Goal: Task Accomplishment & Management: Manage account settings

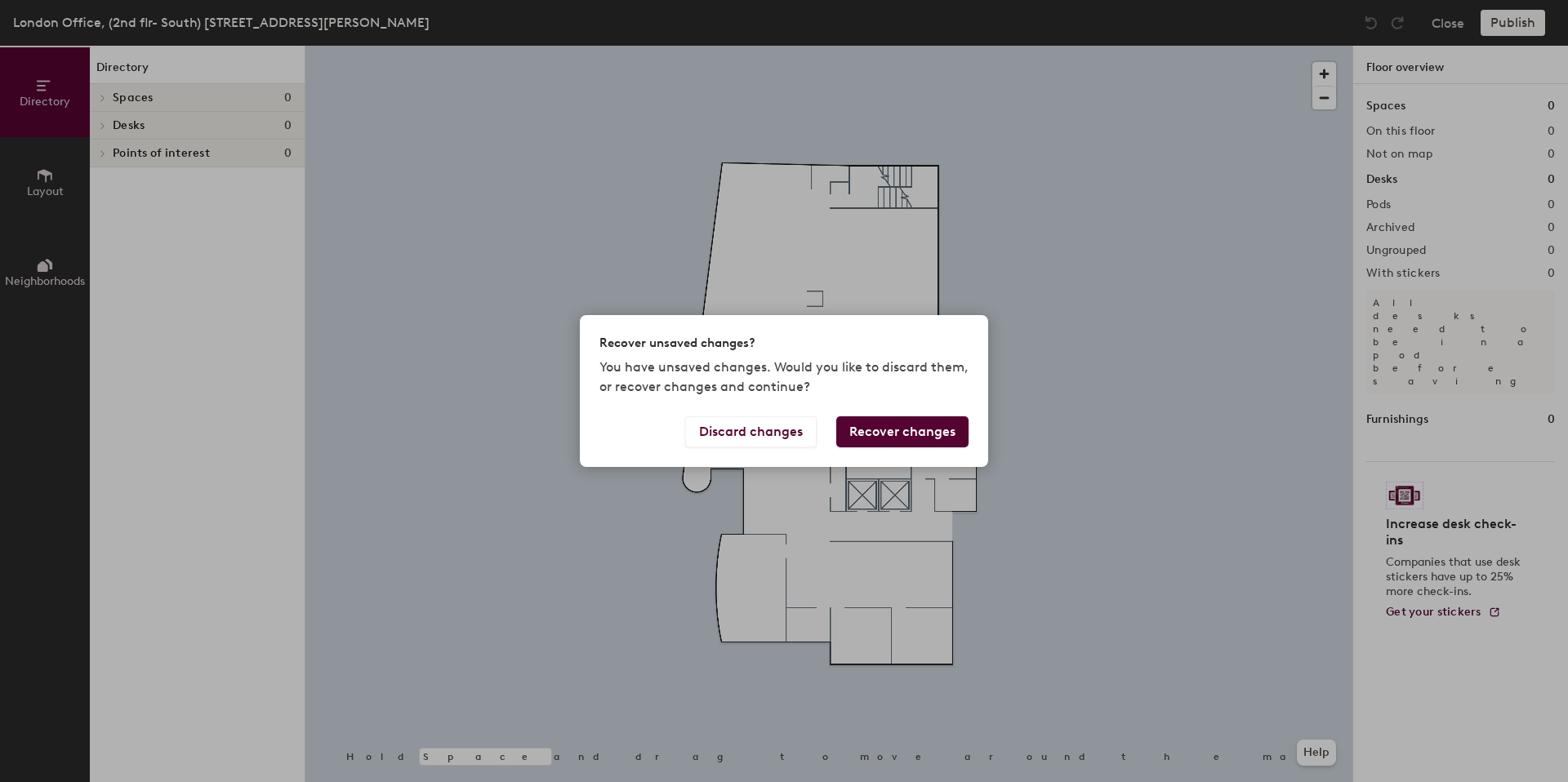
click at [879, 428] on button "Recover changes" at bounding box center [902, 431] width 132 height 31
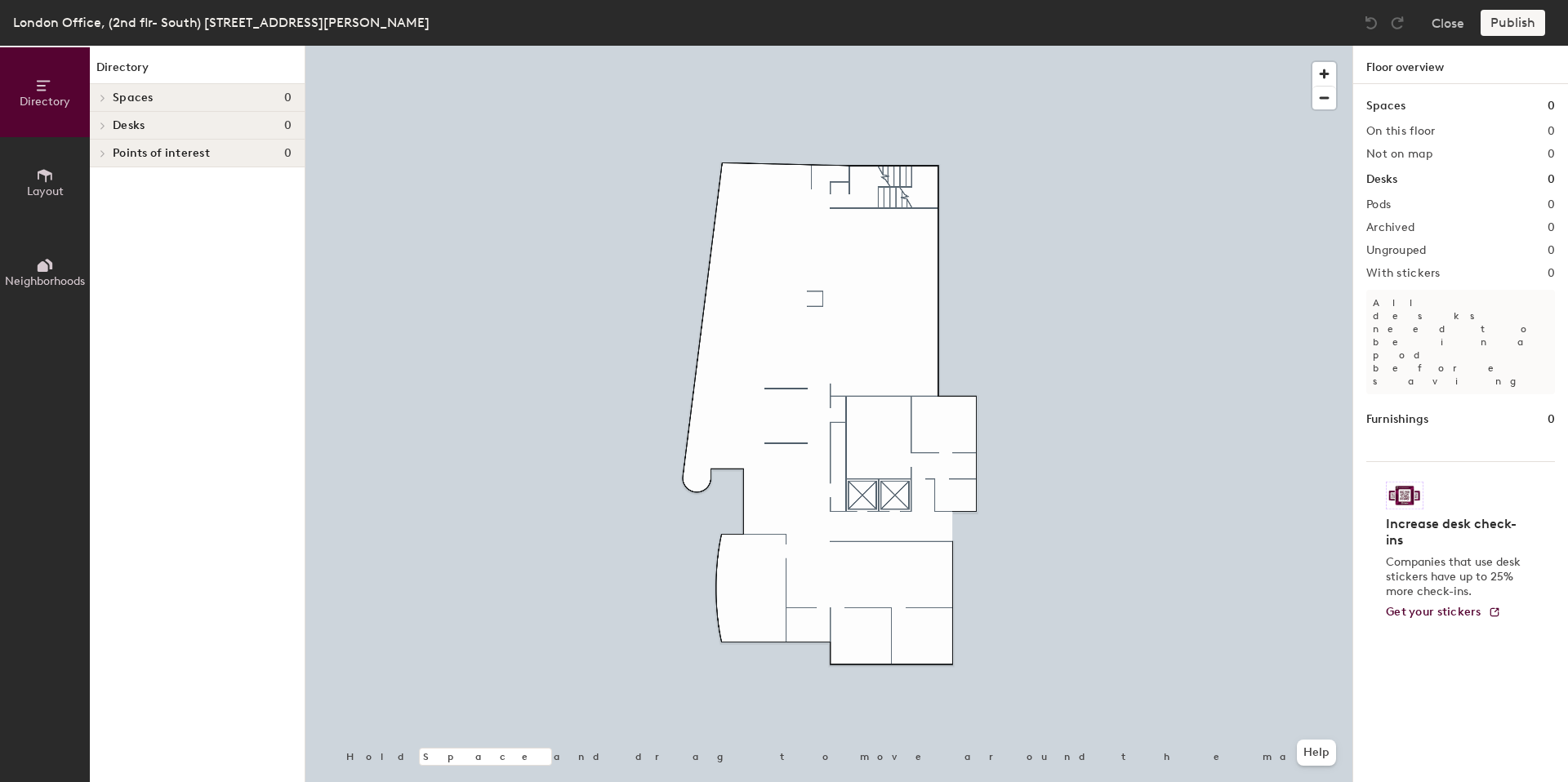
click at [758, 46] on div at bounding box center [828, 46] width 1047 height 0
click at [1368, 19] on img at bounding box center [1371, 23] width 17 height 17
click at [1370, 20] on img at bounding box center [1371, 23] width 17 height 17
click at [1389, 24] on img at bounding box center [1397, 23] width 17 height 17
click at [1434, 21] on button "Close" at bounding box center [1447, 23] width 33 height 26
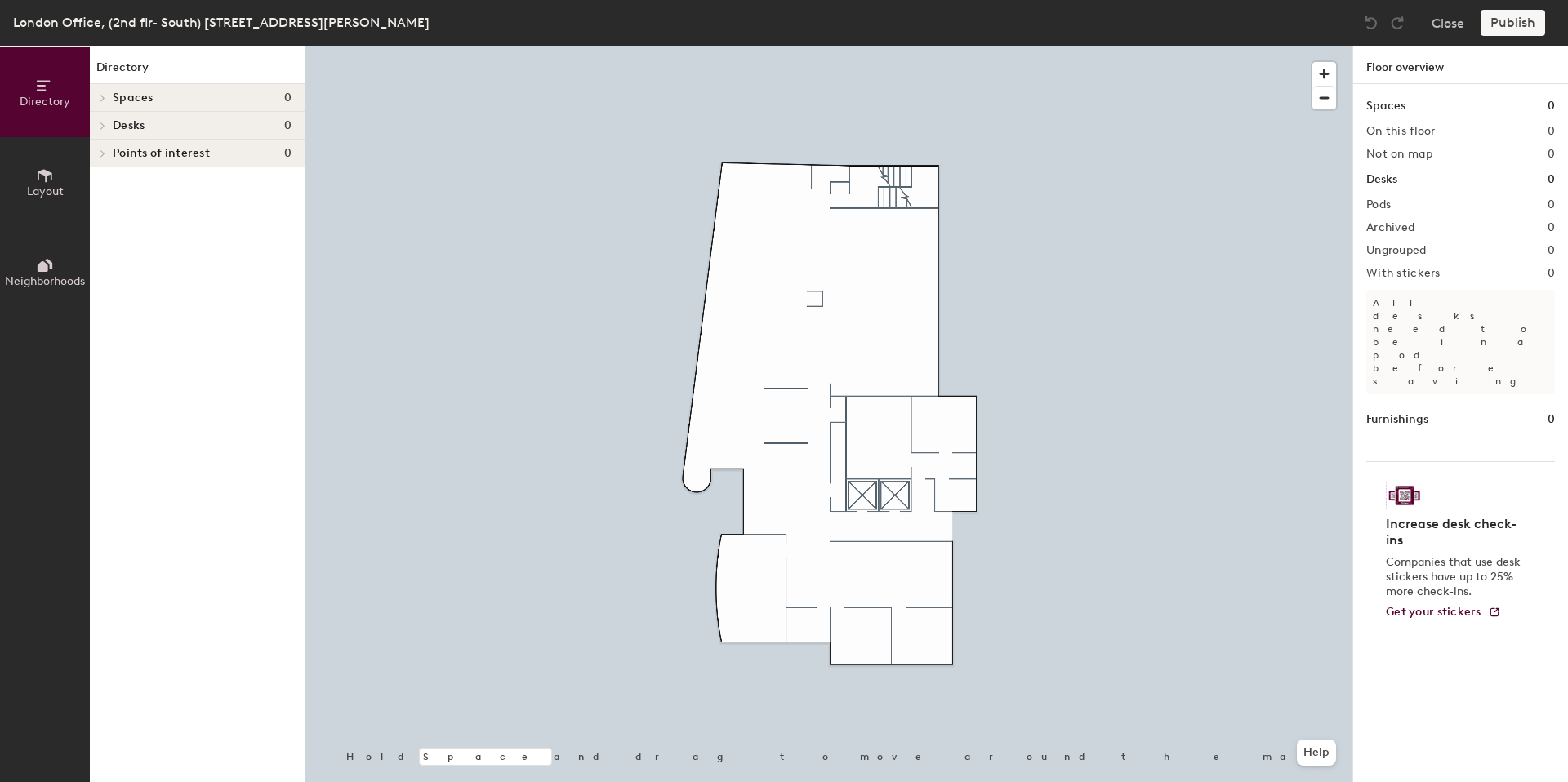
click at [765, 46] on div at bounding box center [828, 46] width 1047 height 0
click at [56, 158] on button "Layout" at bounding box center [45, 182] width 90 height 90
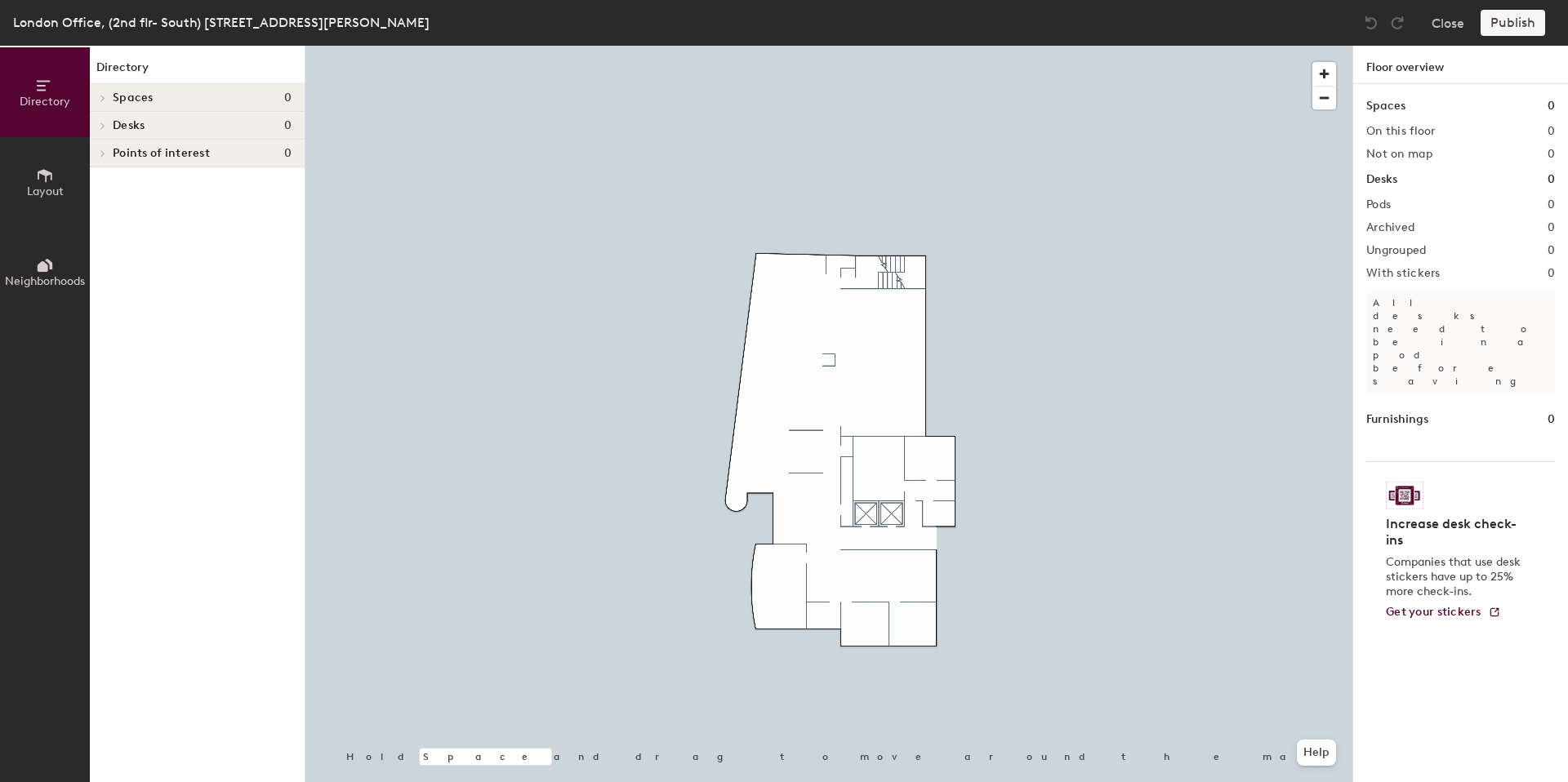
click at [55, 186] on span "Layout" at bounding box center [46, 191] width 37 height 14
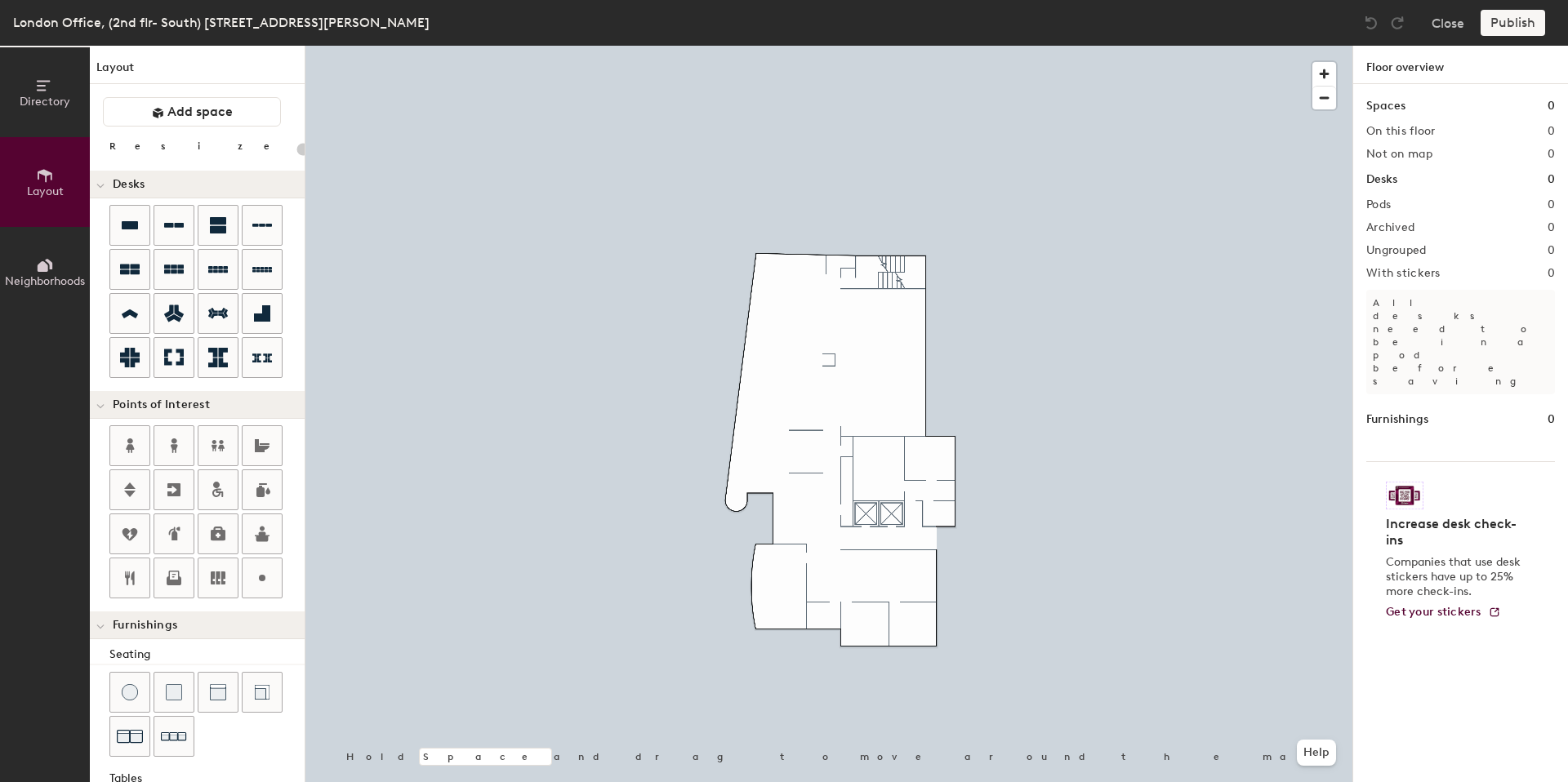
click at [41, 264] on icon at bounding box center [43, 266] width 11 height 11
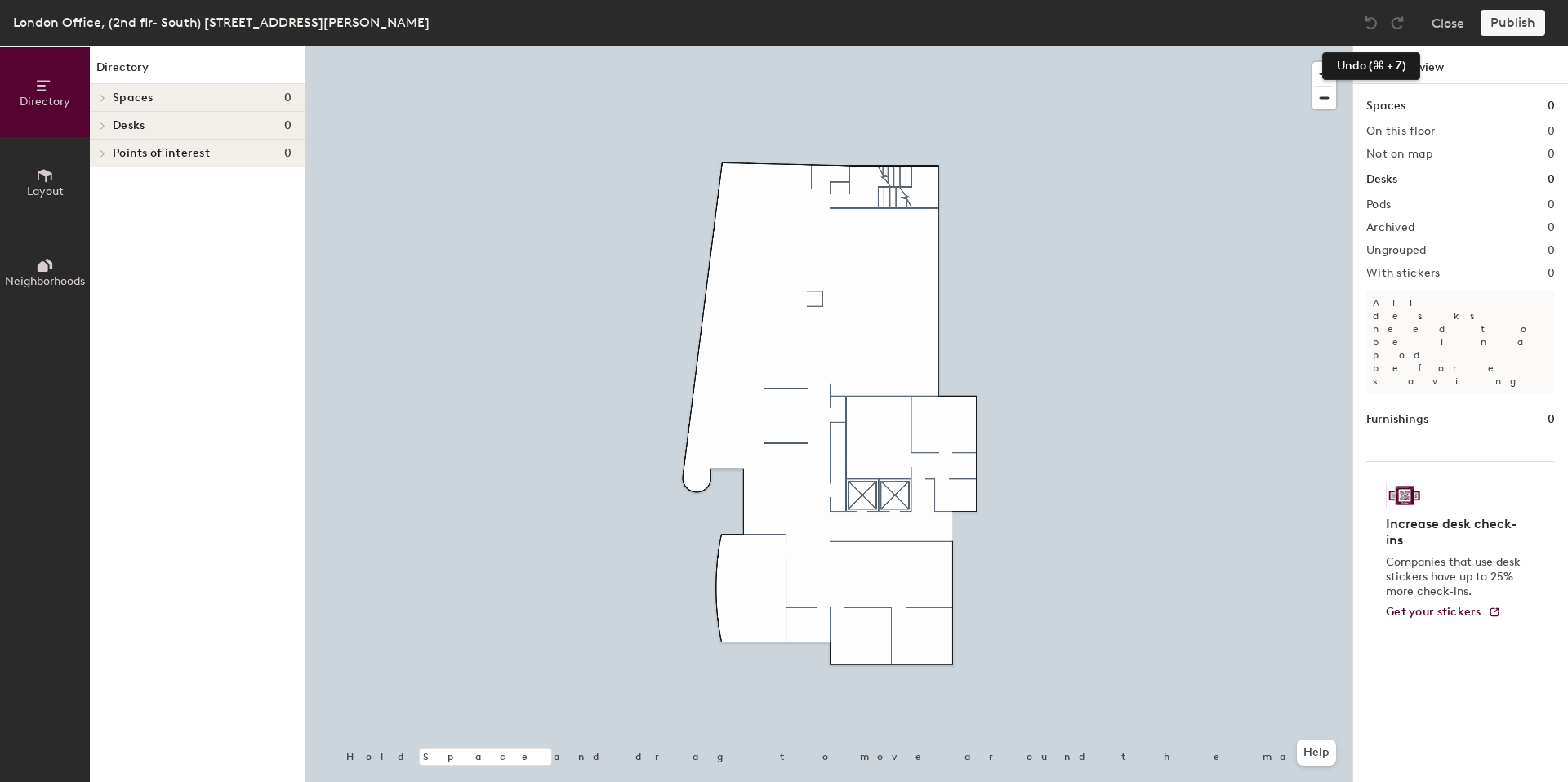
click at [1373, 26] on img at bounding box center [1371, 23] width 17 height 17
click at [1394, 20] on img at bounding box center [1397, 23] width 17 height 17
click at [1378, 24] on img at bounding box center [1371, 23] width 17 height 17
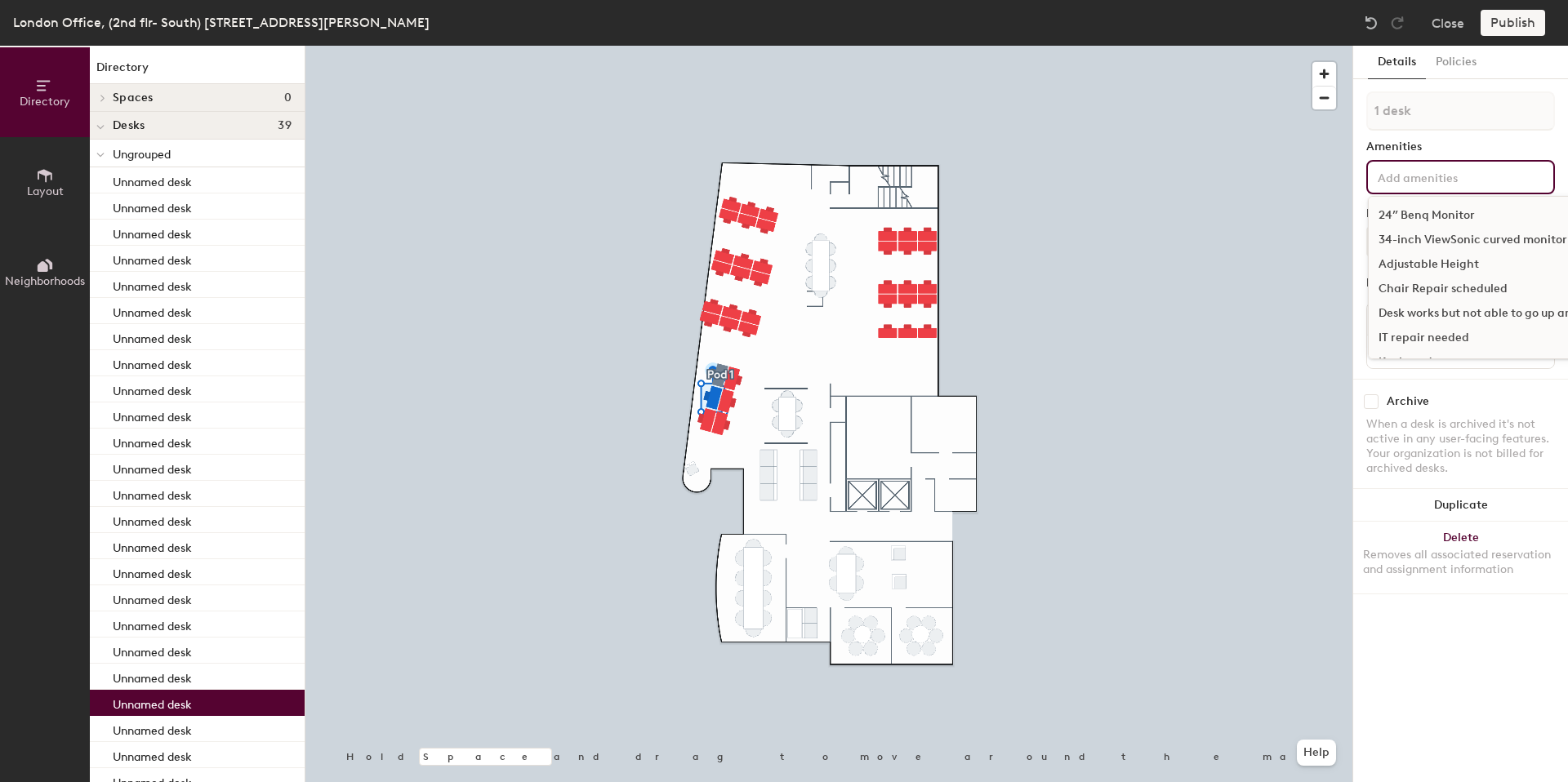
click at [1414, 180] on input at bounding box center [1448, 176] width 147 height 19
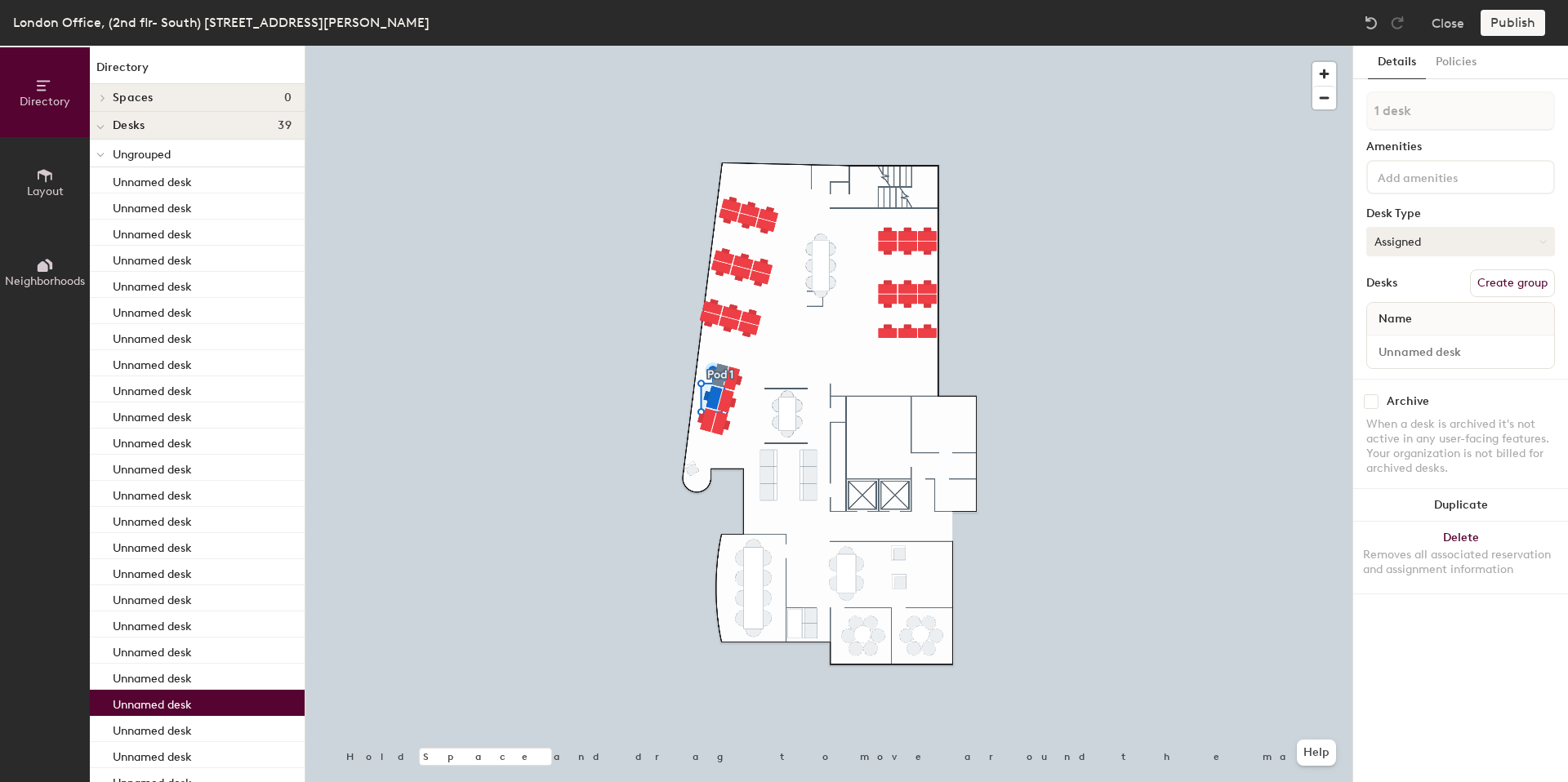
click at [1403, 238] on button "Assigned" at bounding box center [1460, 241] width 189 height 29
click at [1398, 338] on div "Hoteled" at bounding box center [1448, 341] width 163 height 25
click at [1408, 351] on input at bounding box center [1460, 352] width 181 height 23
click at [1496, 279] on button "Create group" at bounding box center [1512, 283] width 85 height 27
drag, startPoint x: 1422, startPoint y: 113, endPoint x: 1329, endPoint y: 101, distance: 93.8
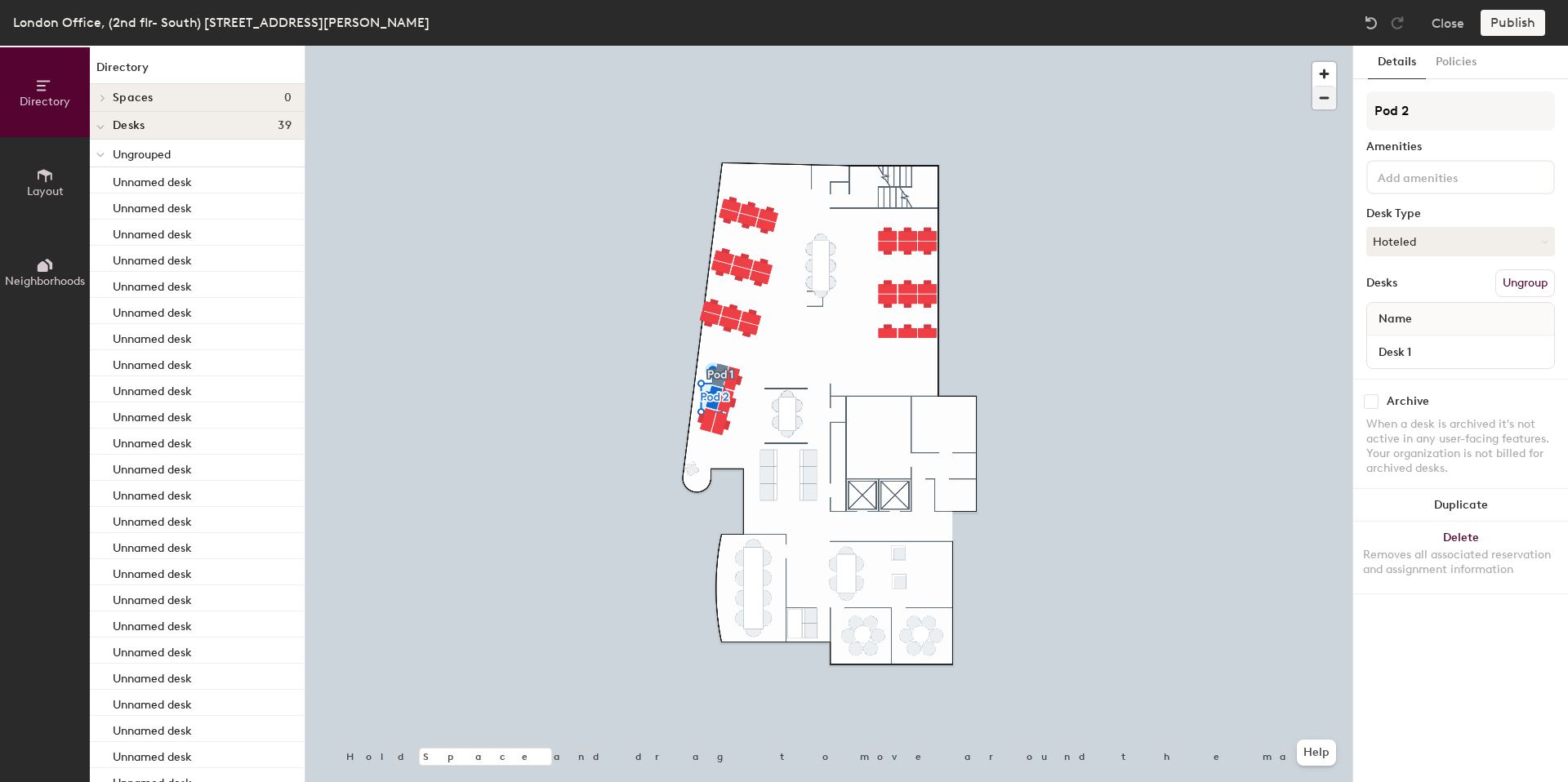
click at [1329, 101] on div "Directory Layout Neighborhoods Directory Spaces 0 Desks 39 Ungrouped Unnamed de…" at bounding box center [784, 413] width 1568 height 736
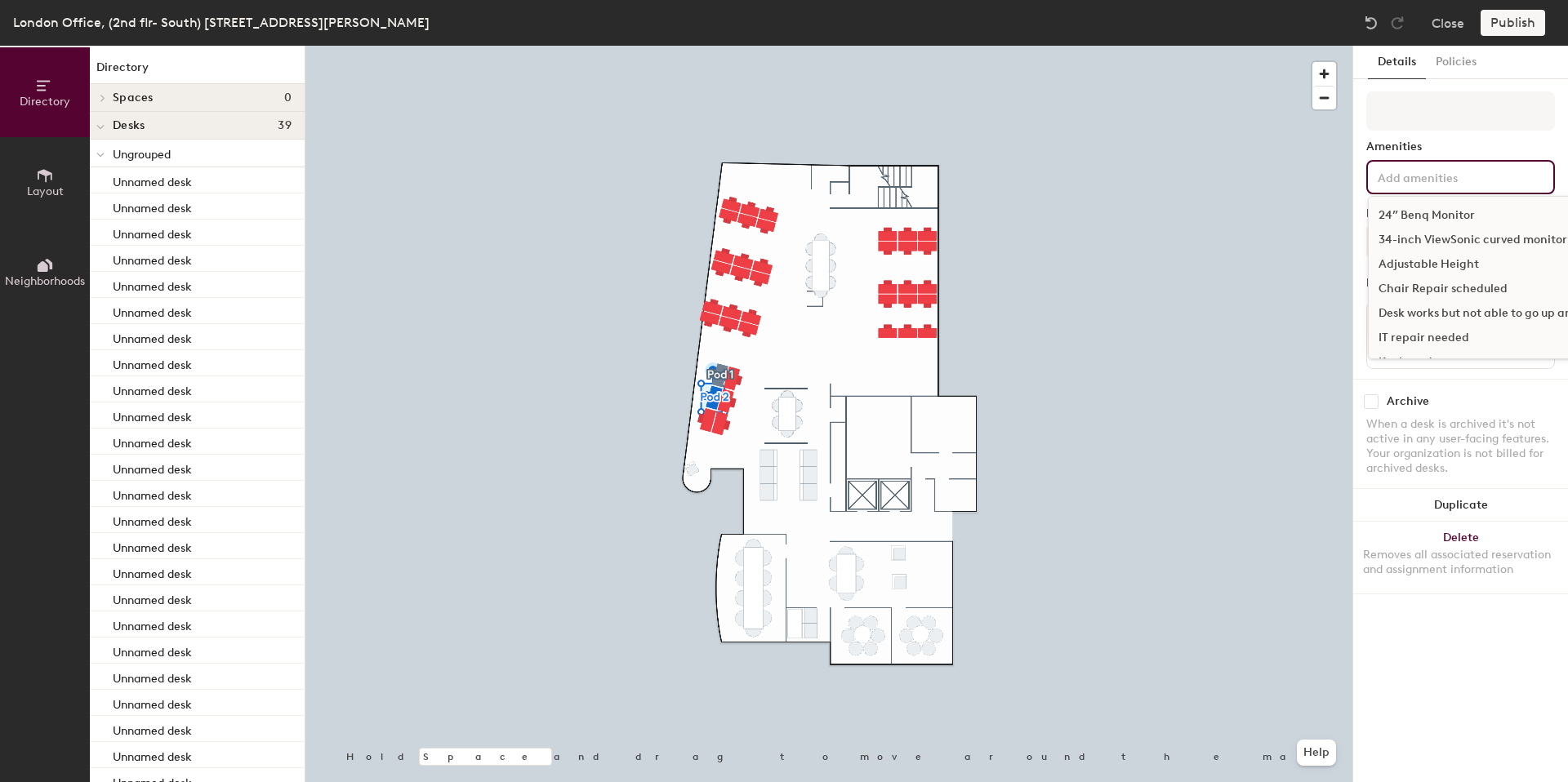
click at [1430, 171] on input at bounding box center [1448, 176] width 147 height 19
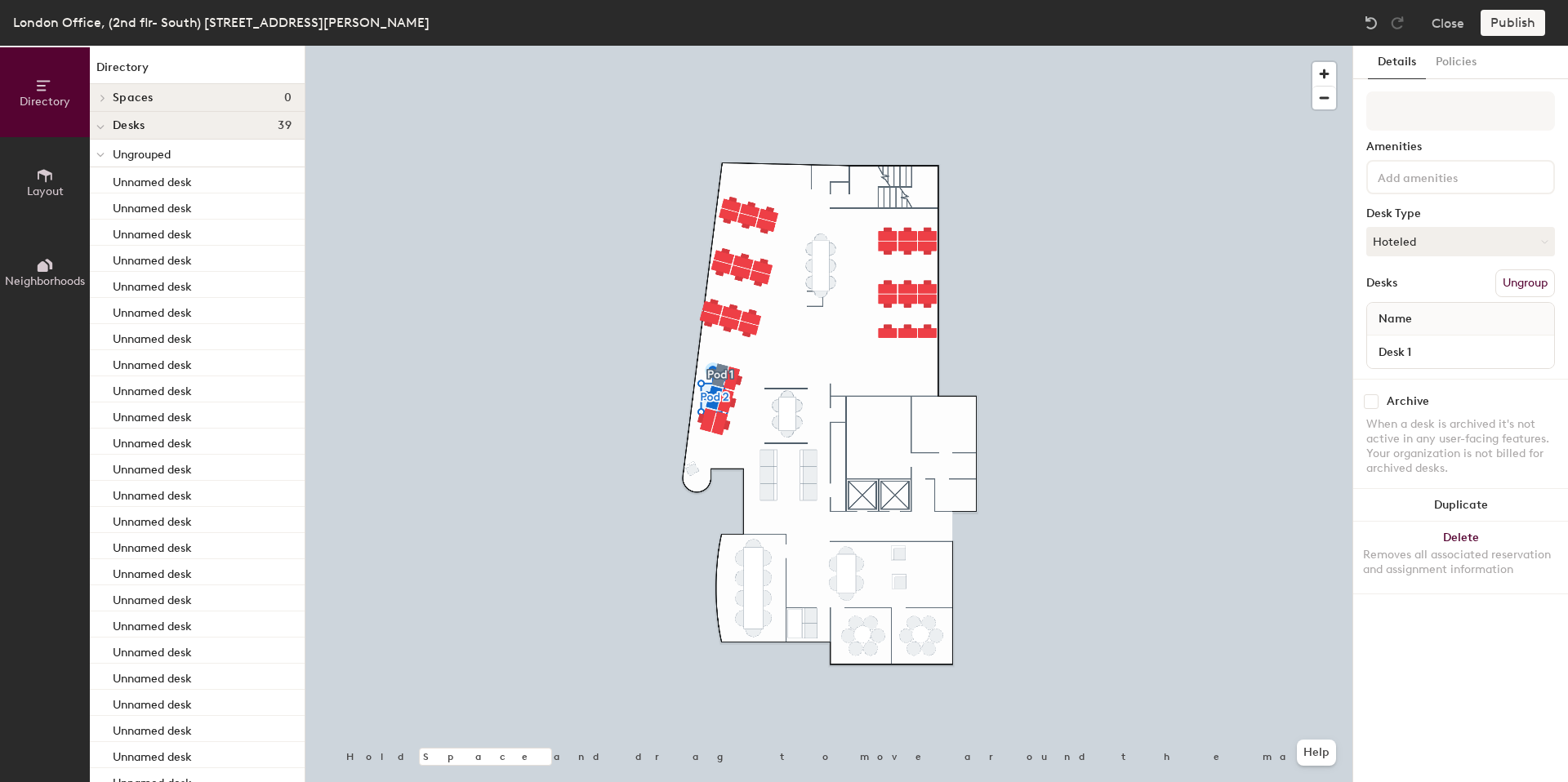
click at [1410, 138] on div "Amenities Desk Type Hoteled Desks Ungroup Name Desk 1" at bounding box center [1460, 235] width 189 height 287
click at [1463, 534] on button "Delete Removes all associated reservation and assignment information" at bounding box center [1461, 557] width 215 height 71
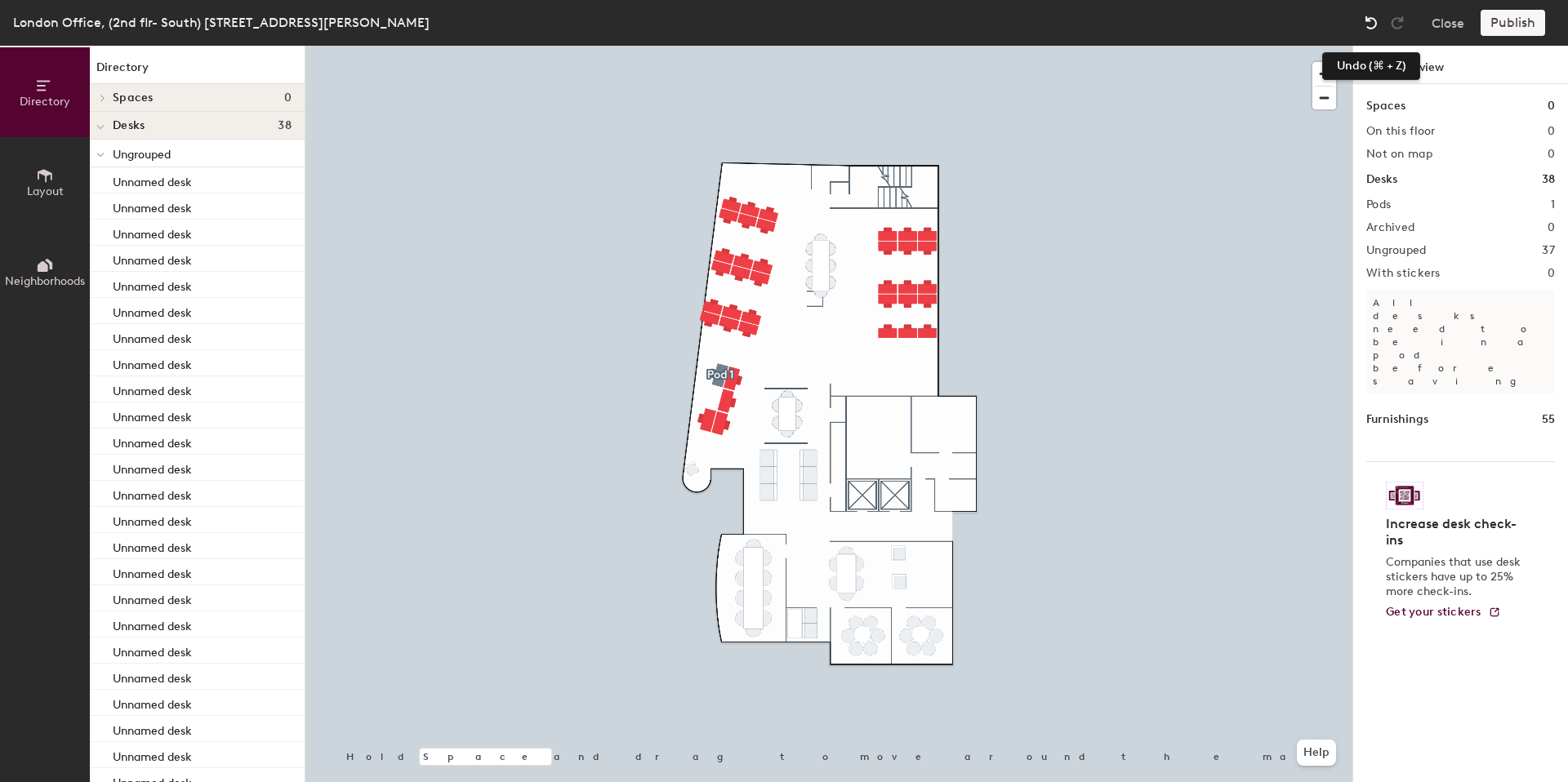
click at [1373, 19] on img at bounding box center [1371, 23] width 17 height 17
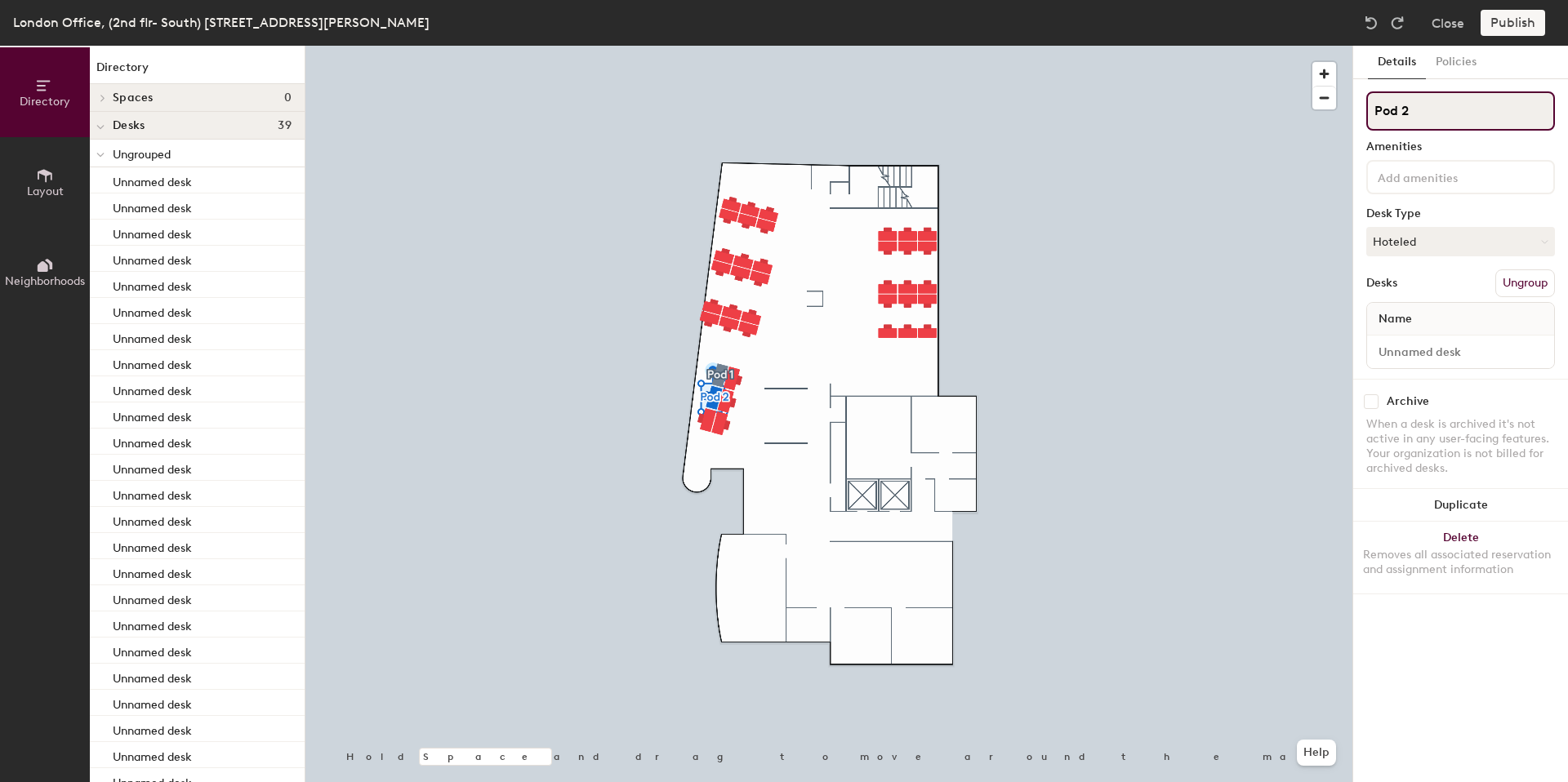
click at [1414, 102] on input "Pod 2" at bounding box center [1460, 111] width 189 height 39
click at [1415, 108] on input "Pod 2" at bounding box center [1460, 111] width 189 height 39
drag, startPoint x: 1415, startPoint y: 108, endPoint x: 1354, endPoint y: 108, distance: 61.0
click at [1354, 108] on div "Details Policies Pod 2 Amenities Desk Type Hoteled Desks Ungroup Name Archive W…" at bounding box center [1461, 413] width 215 height 736
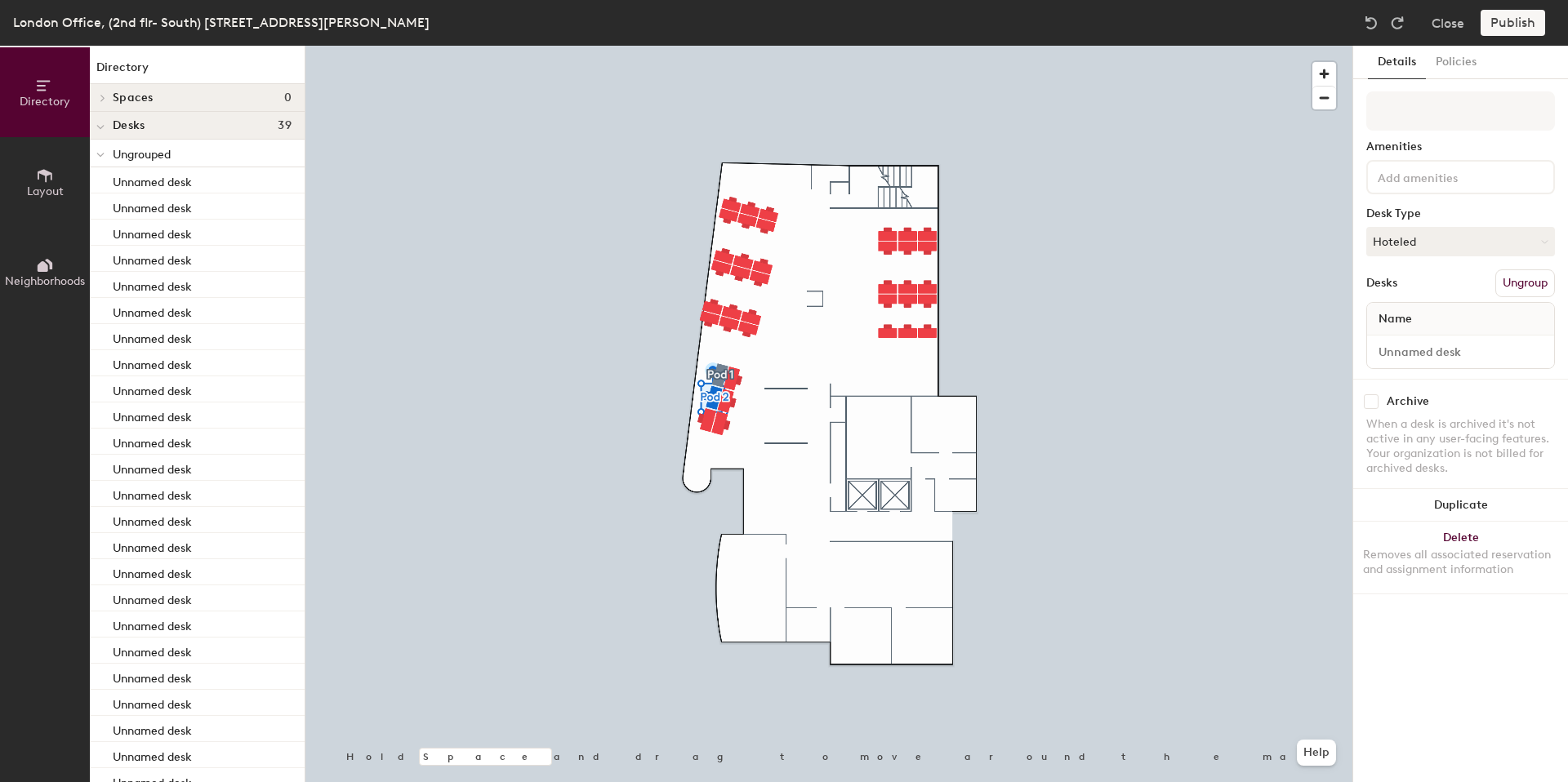
click at [1520, 278] on button "Ungroup" at bounding box center [1526, 283] width 60 height 27
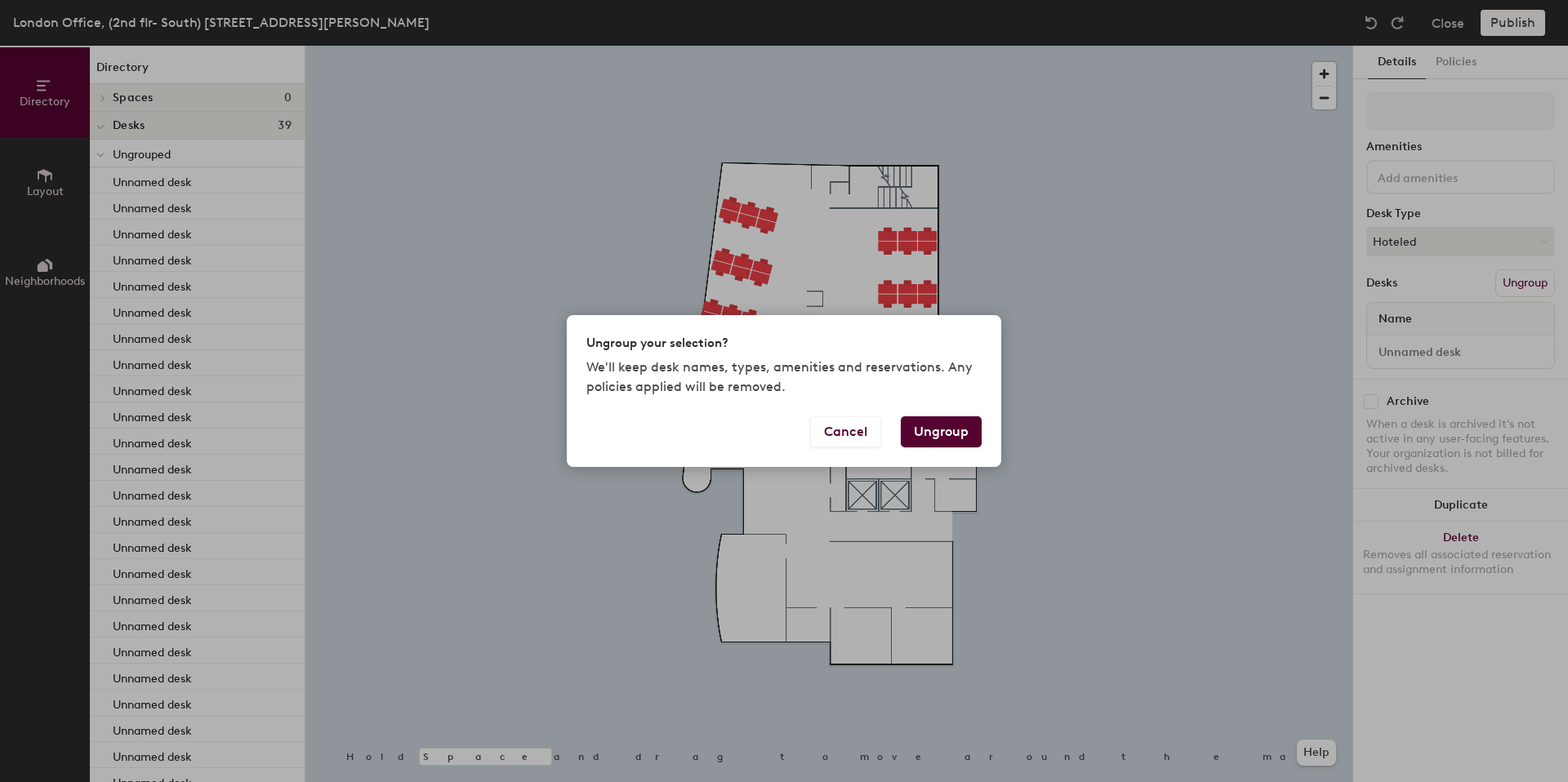
click at [944, 423] on button "Ungroup" at bounding box center [942, 431] width 81 height 31
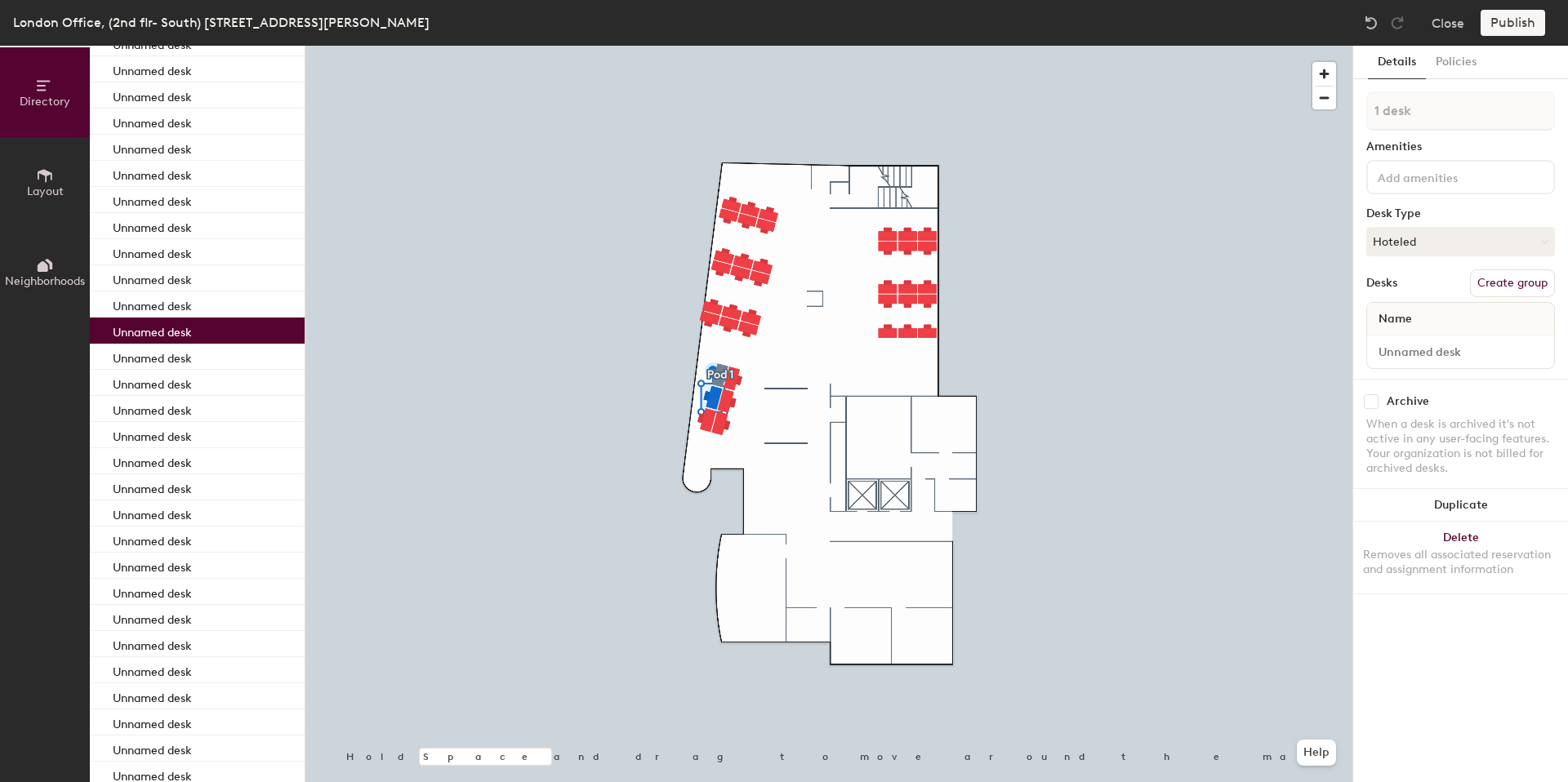
scroll to position [447, 0]
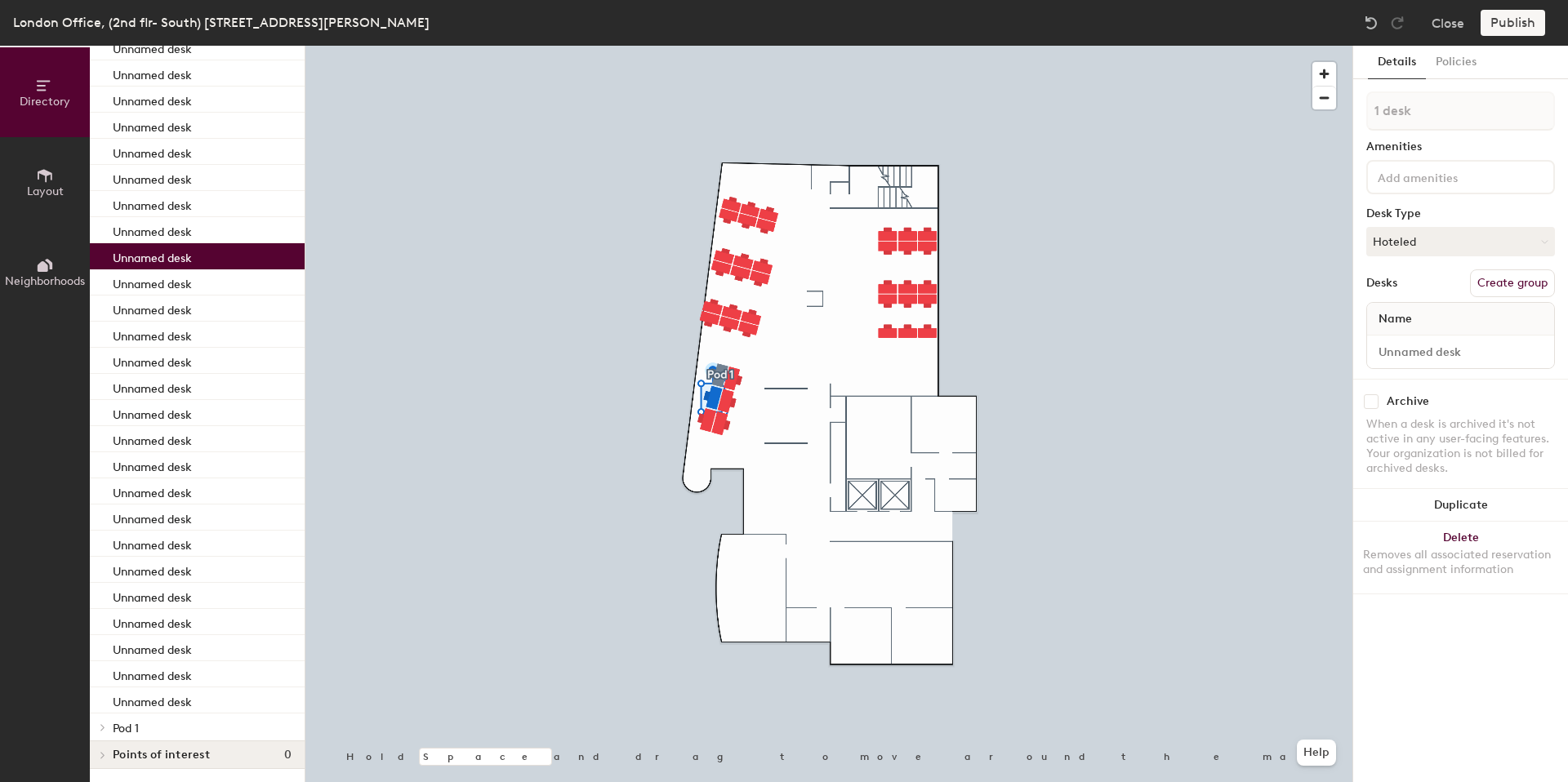
click at [183, 258] on p "Unnamed desk" at bounding box center [153, 256] width 79 height 19
click at [186, 254] on p "Unnamed desk" at bounding box center [153, 256] width 79 height 19
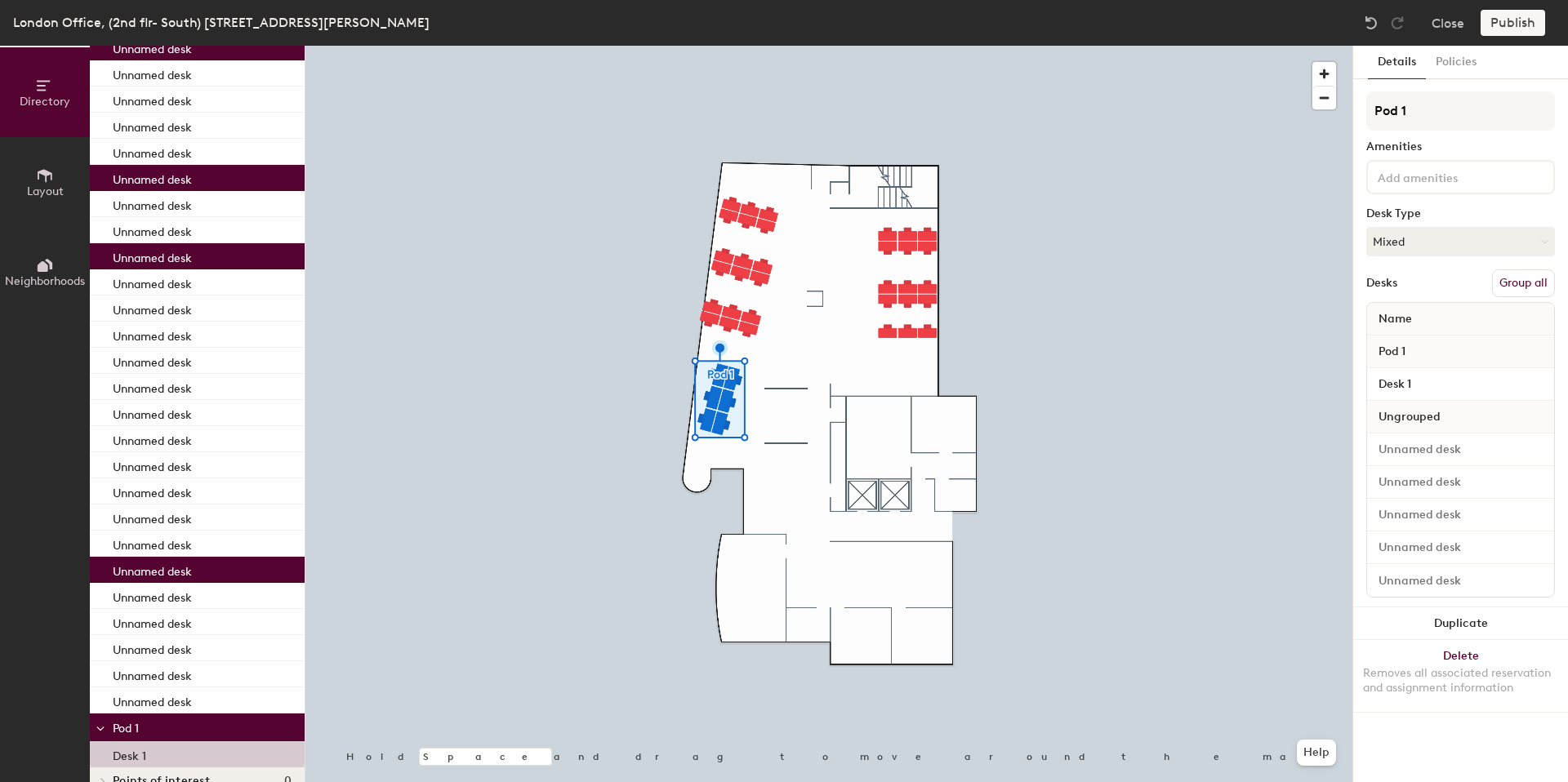
click at [1533, 280] on button "Group all" at bounding box center [1523, 283] width 63 height 27
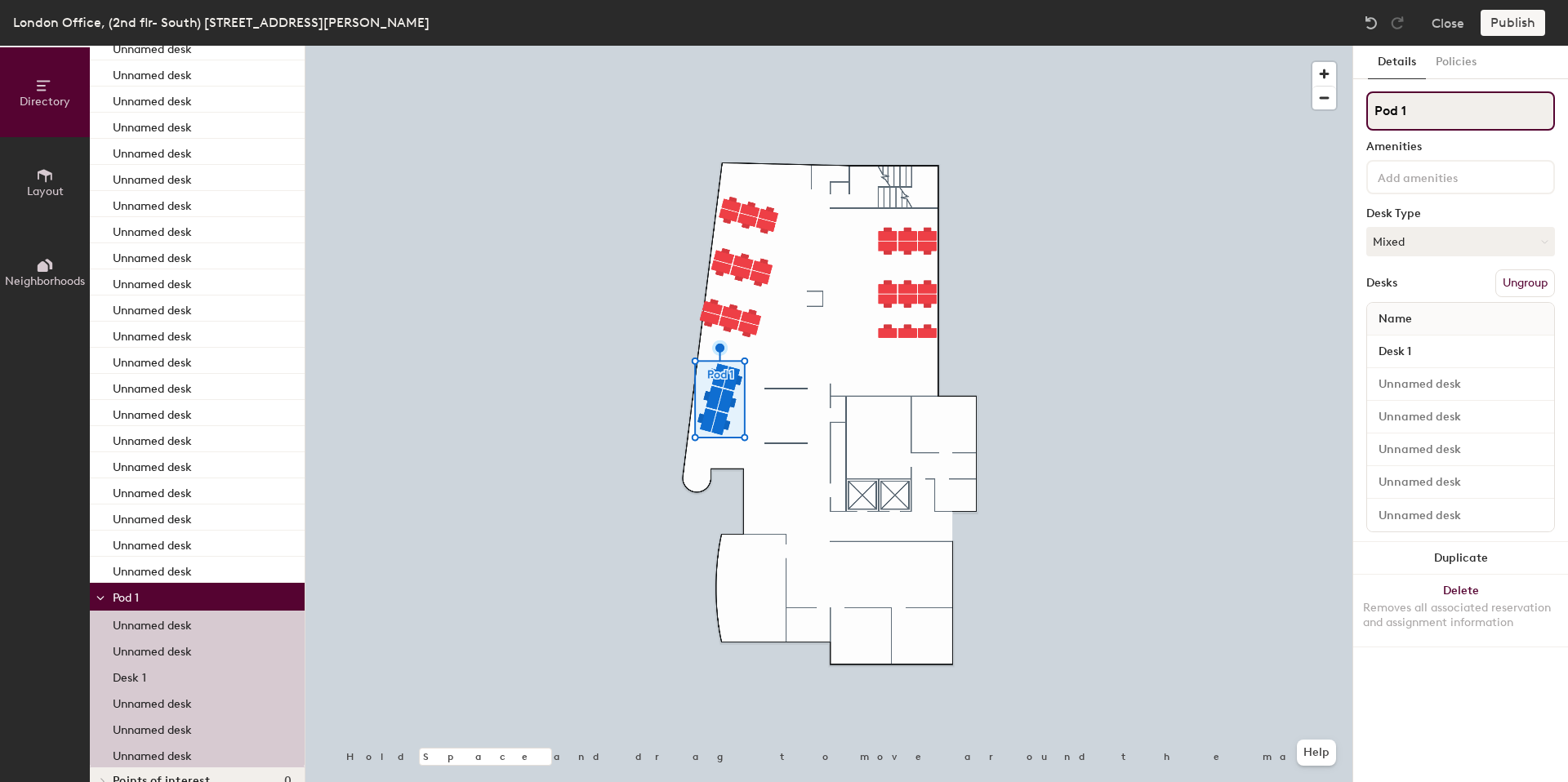
scroll to position [394, 0]
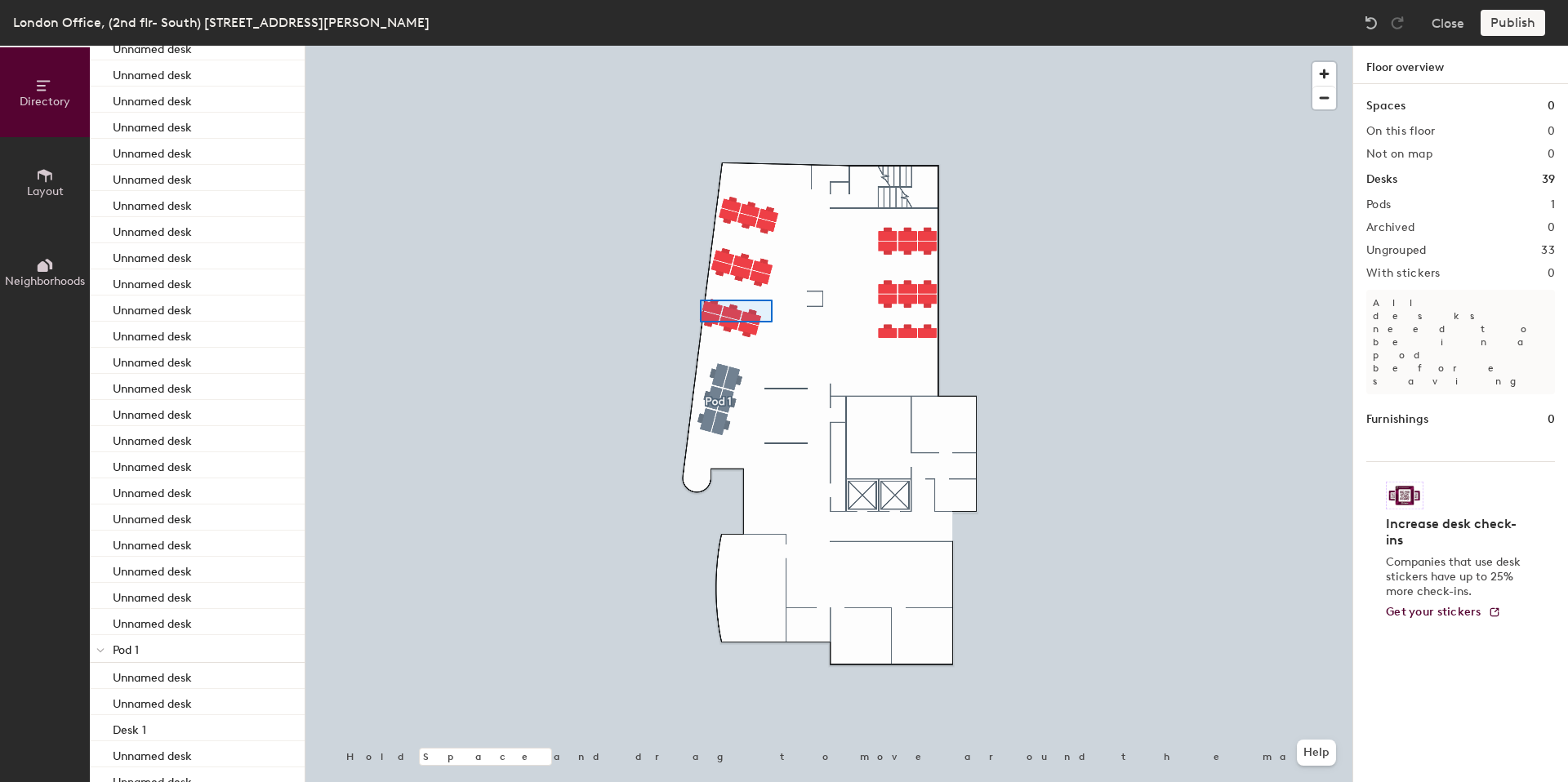
click at [700, 46] on div at bounding box center [828, 46] width 1047 height 0
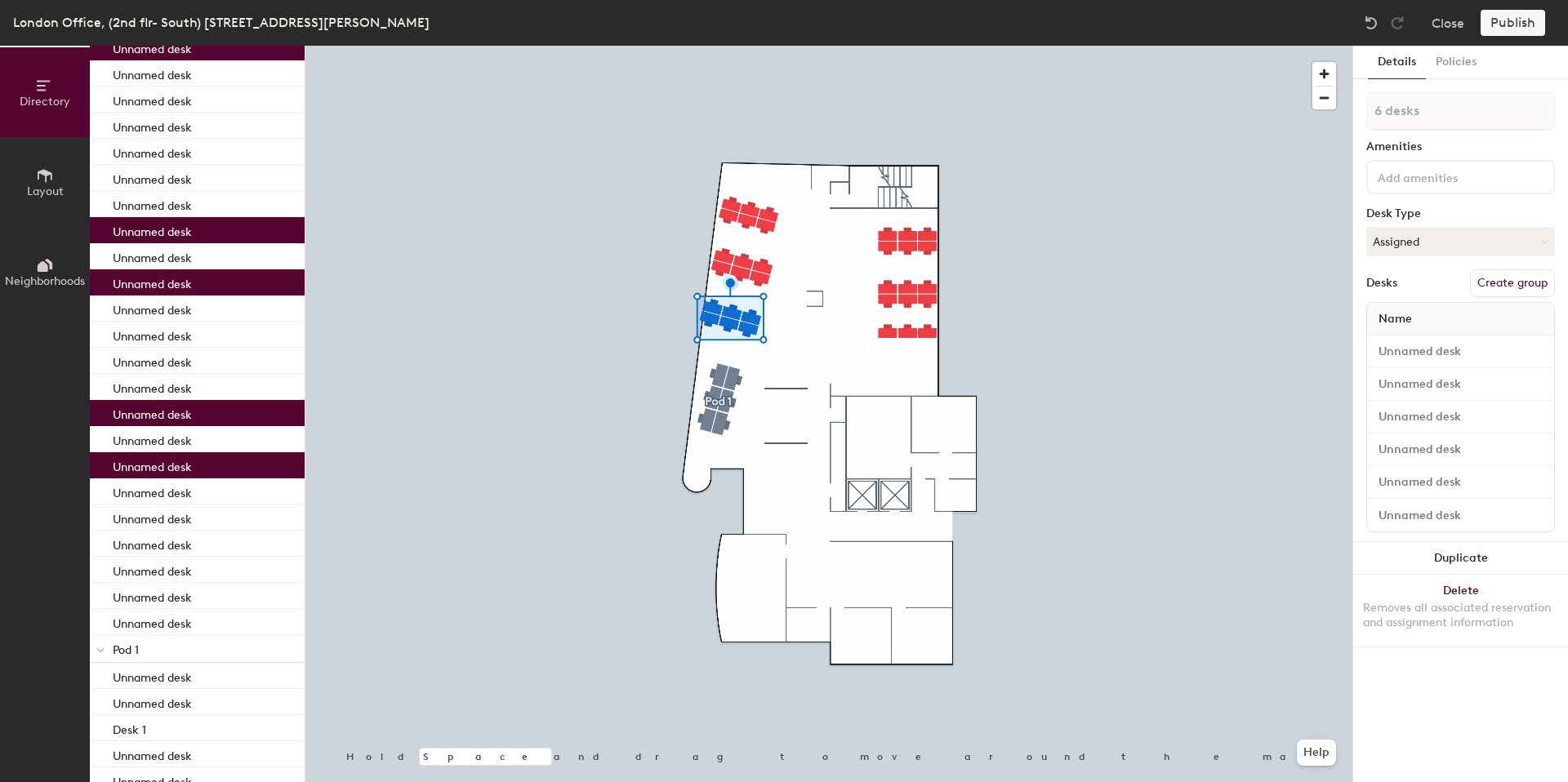
click at [1524, 279] on button "Create group" at bounding box center [1512, 283] width 85 height 27
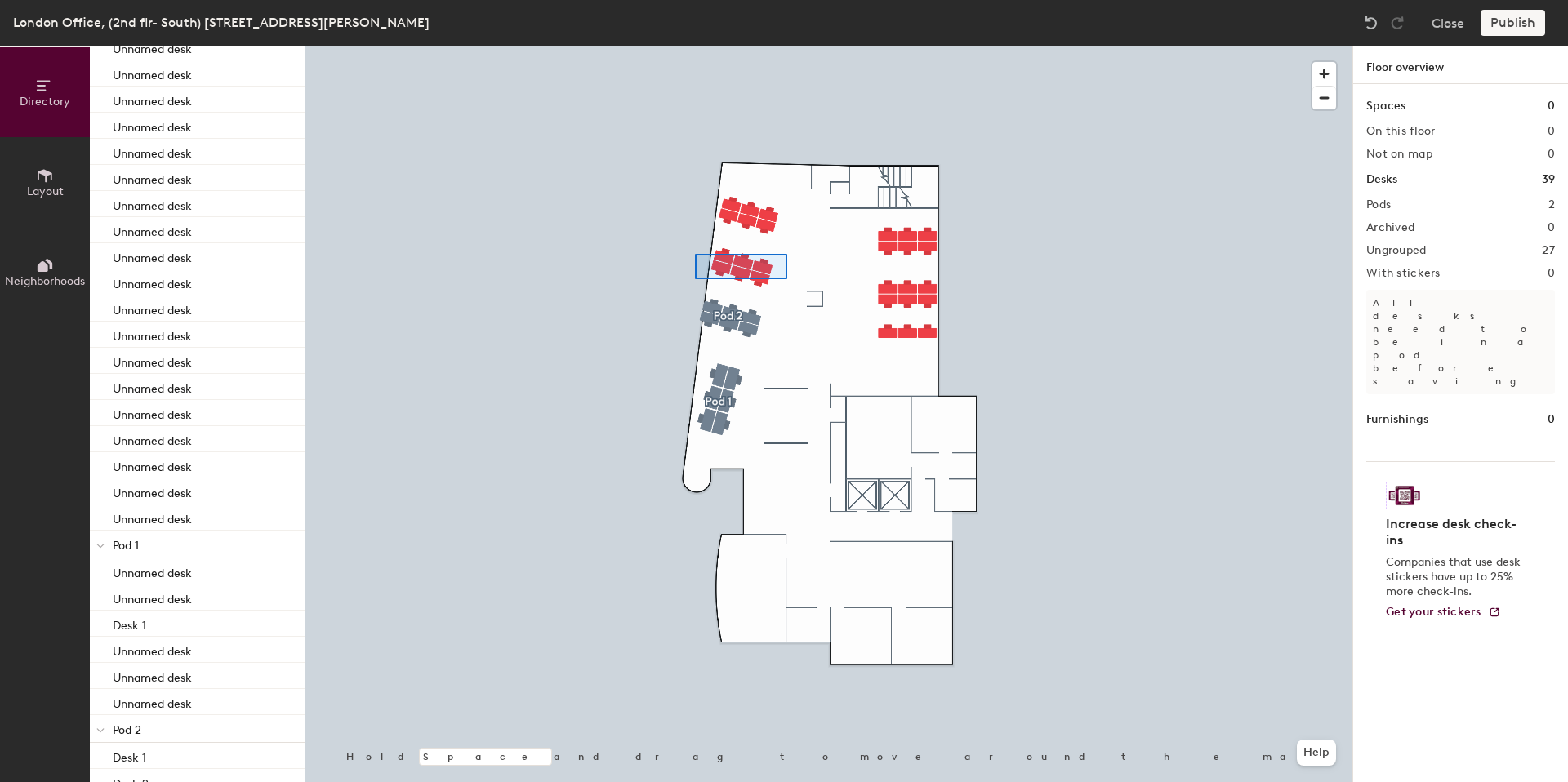
click at [695, 46] on div at bounding box center [828, 46] width 1047 height 0
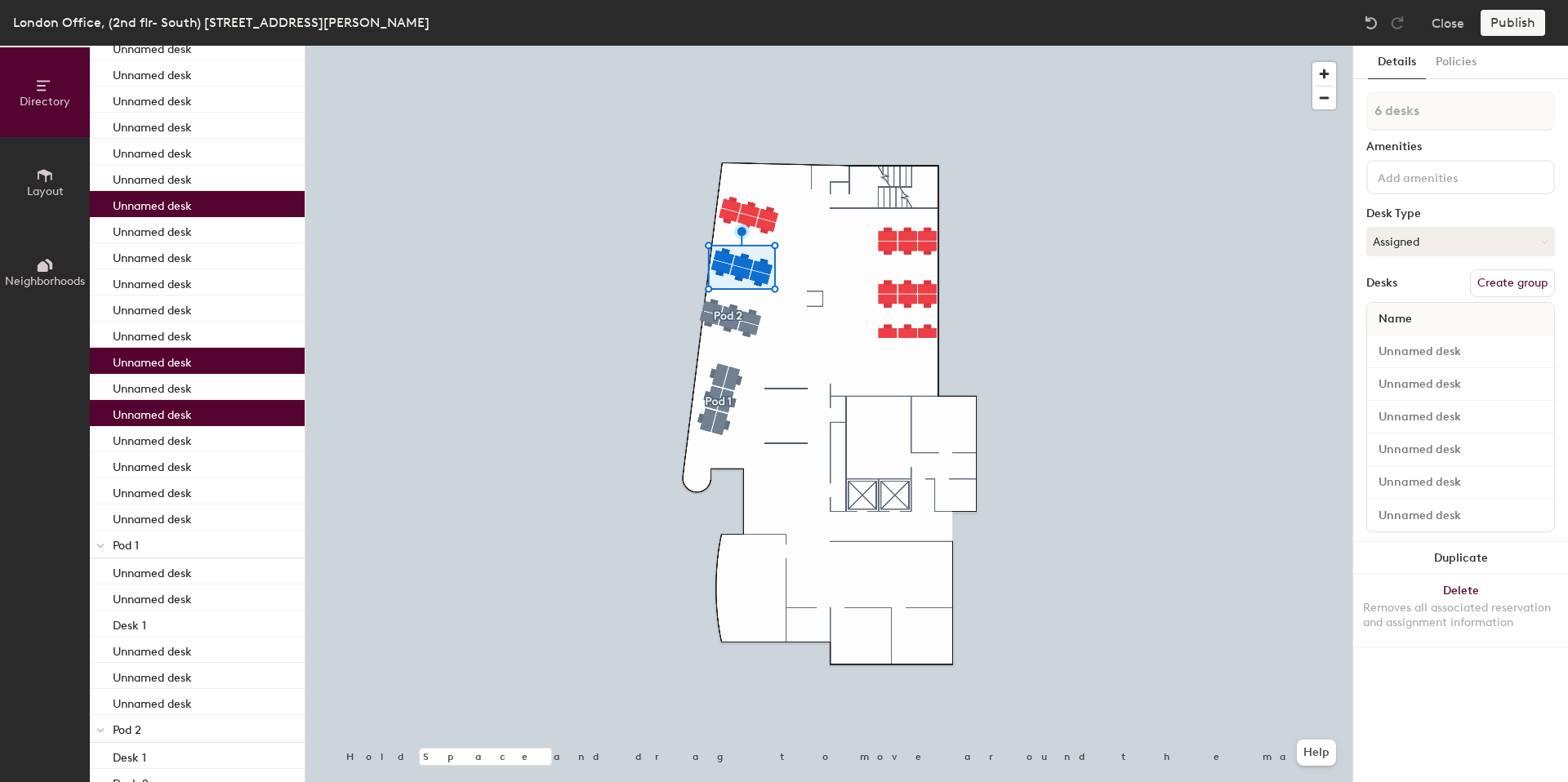
click at [1501, 291] on button "Create group" at bounding box center [1512, 283] width 85 height 27
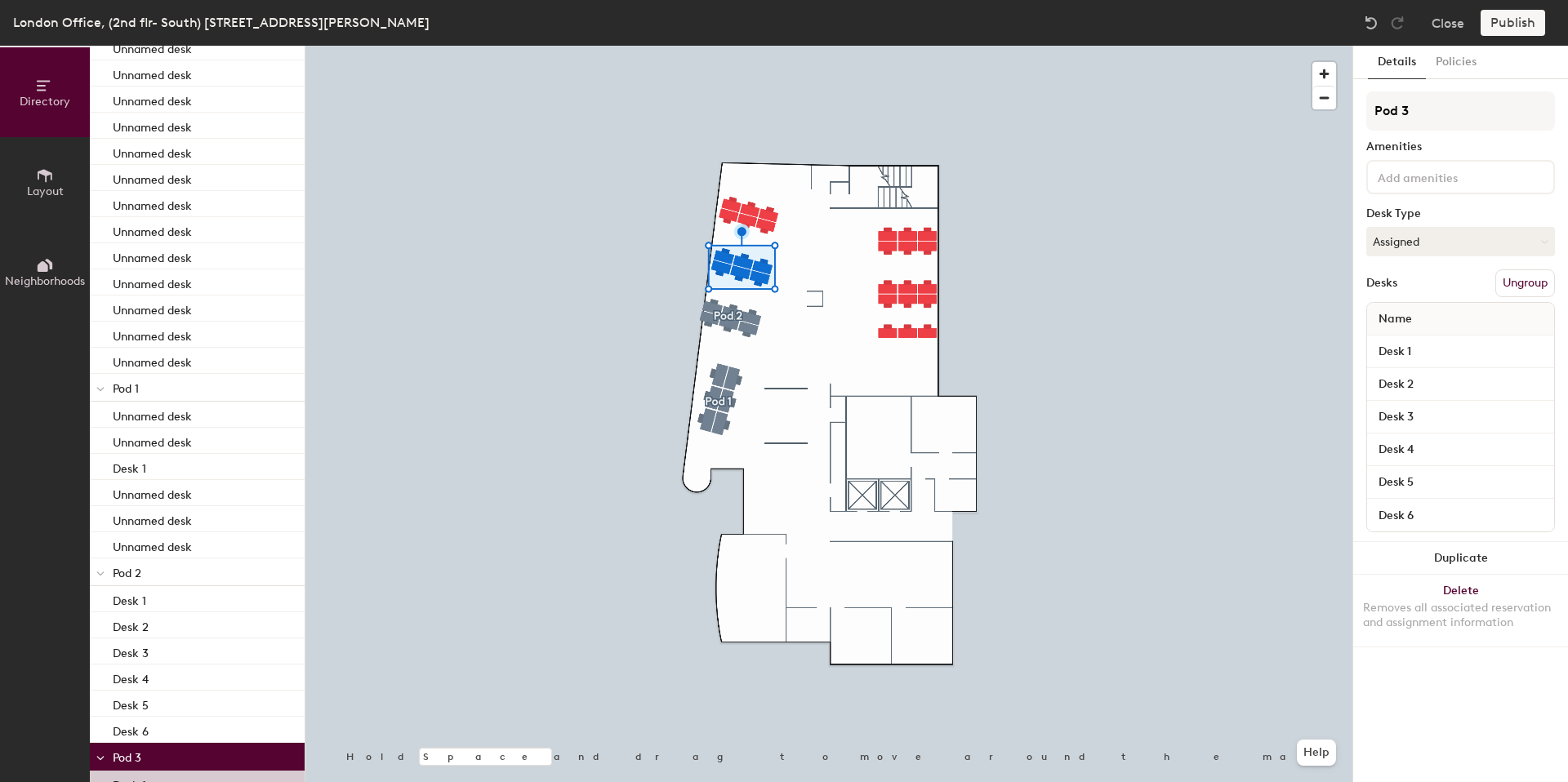
scroll to position [264, 0]
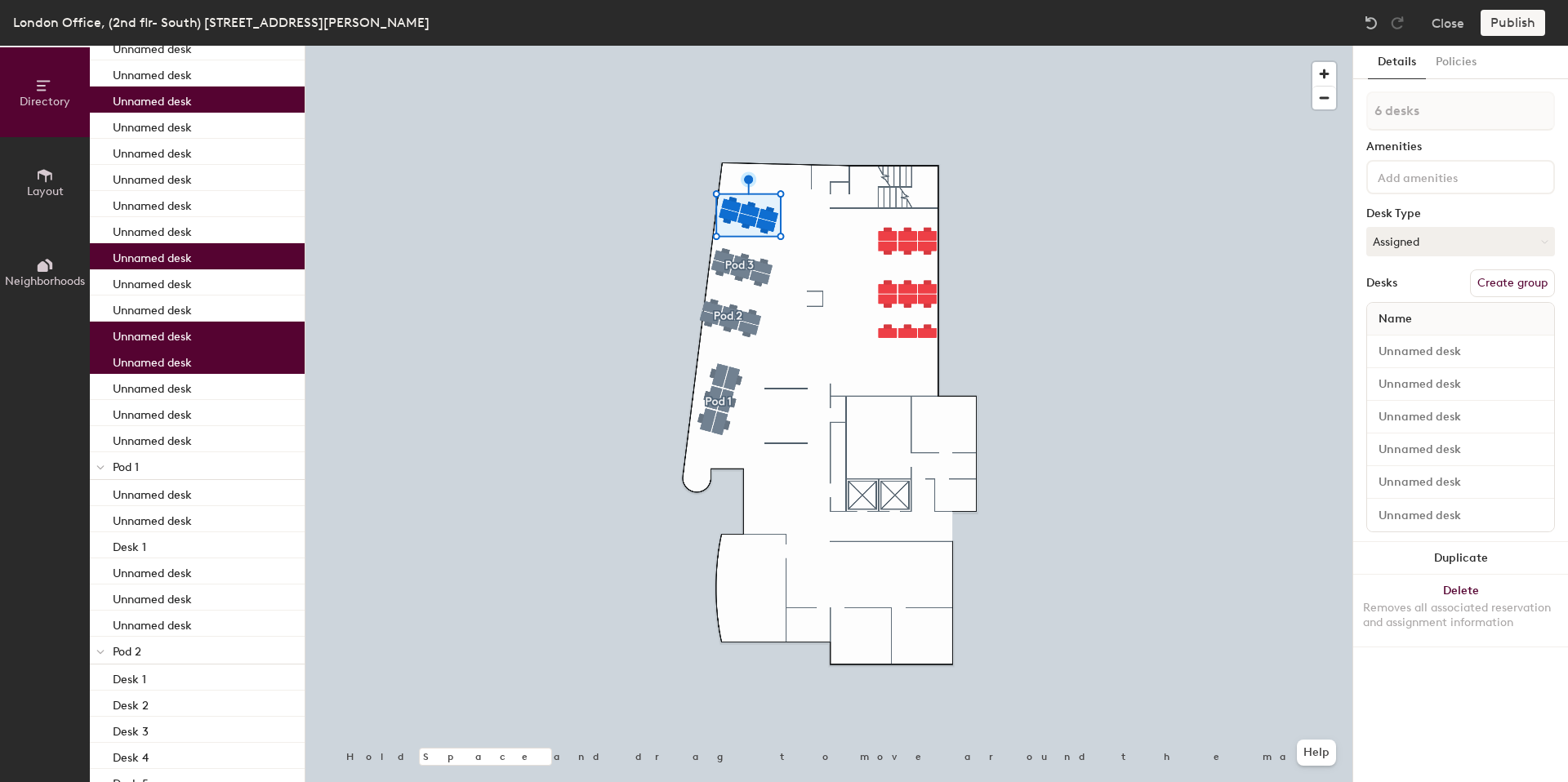
drag, startPoint x: 1530, startPoint y: 283, endPoint x: 1486, endPoint y: 279, distance: 44.2
click at [1530, 283] on button "Create group" at bounding box center [1512, 283] width 85 height 27
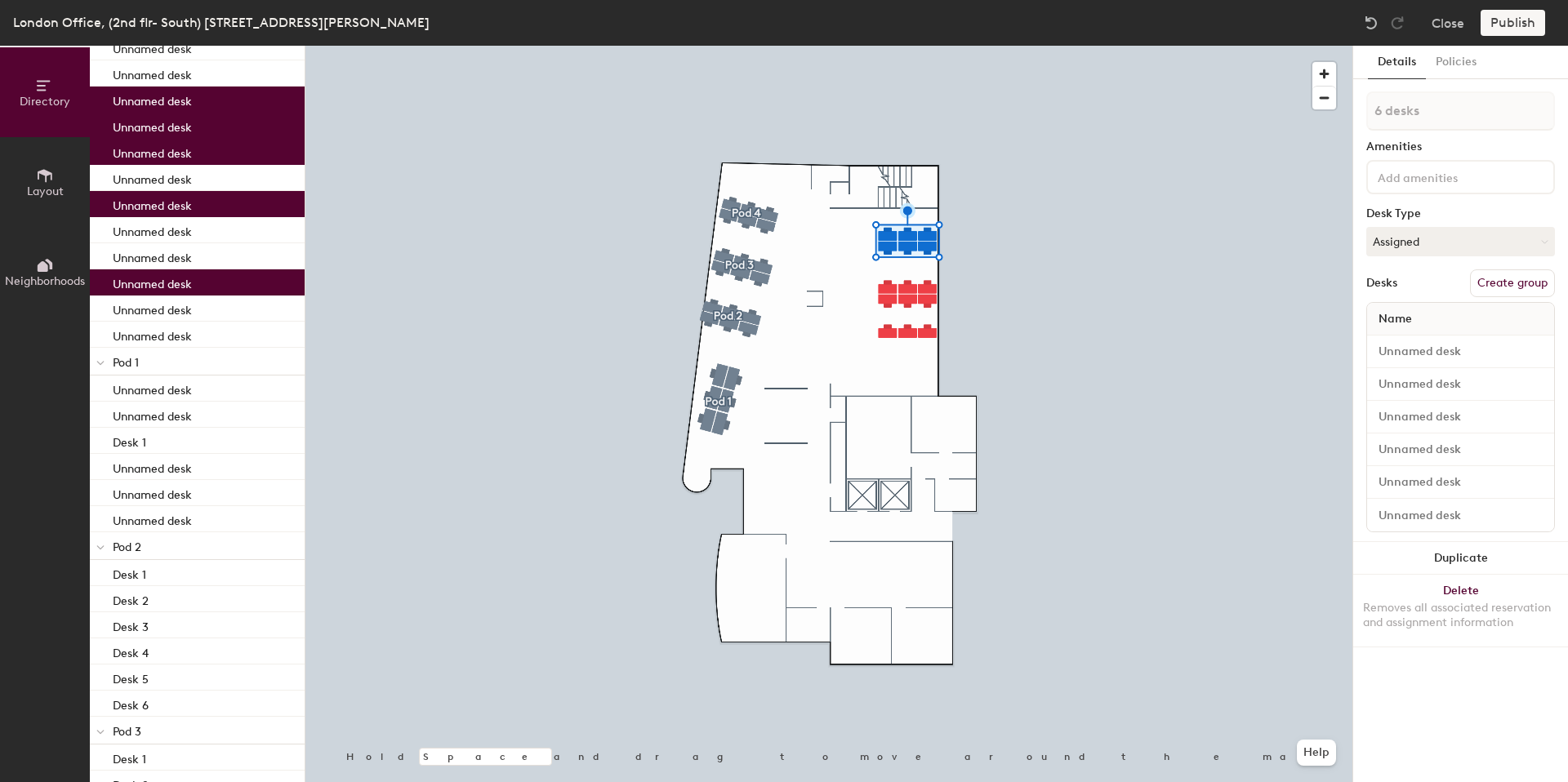
click at [1523, 282] on button "Create group" at bounding box center [1512, 283] width 85 height 27
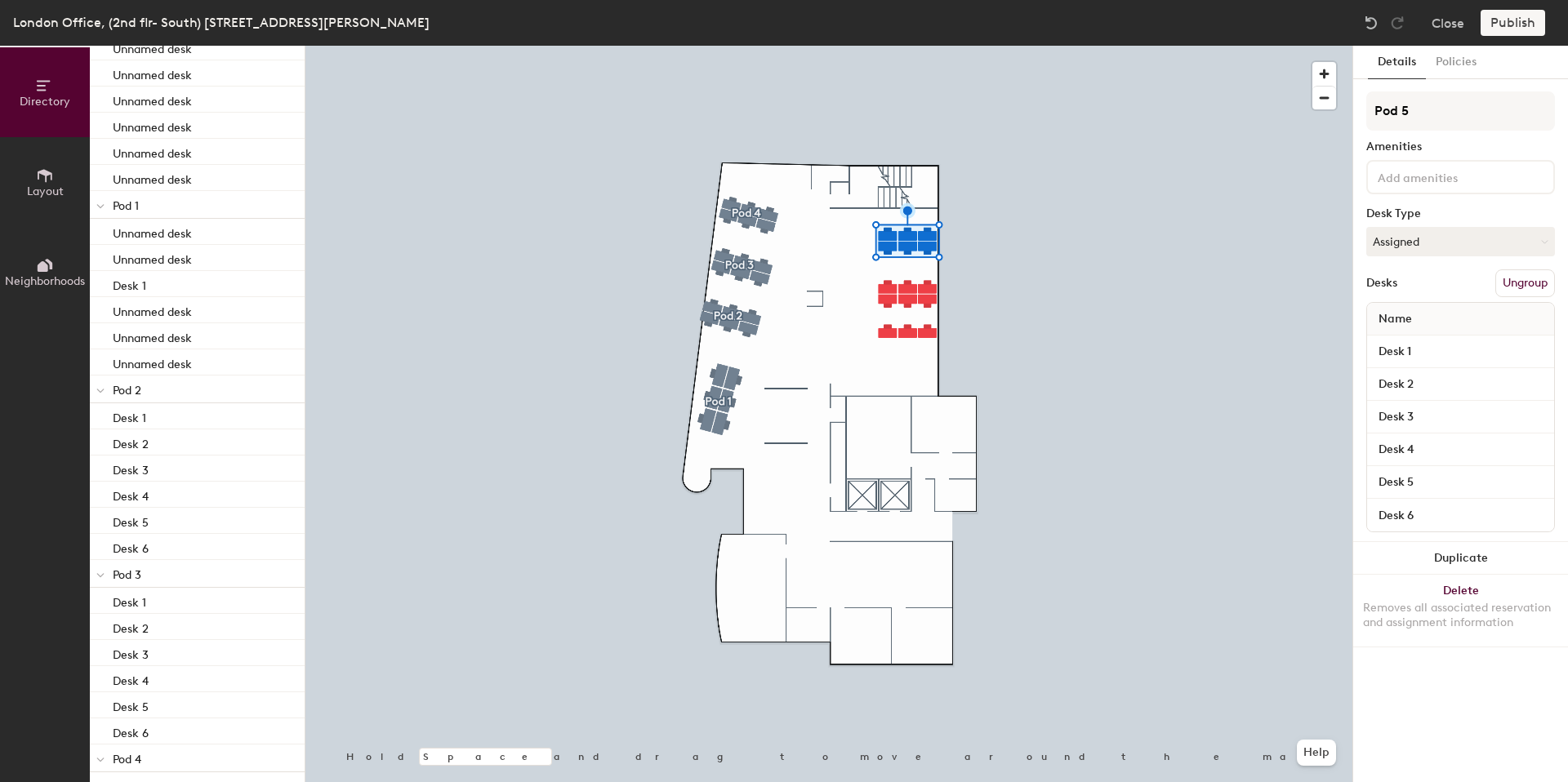
scroll to position [185, 0]
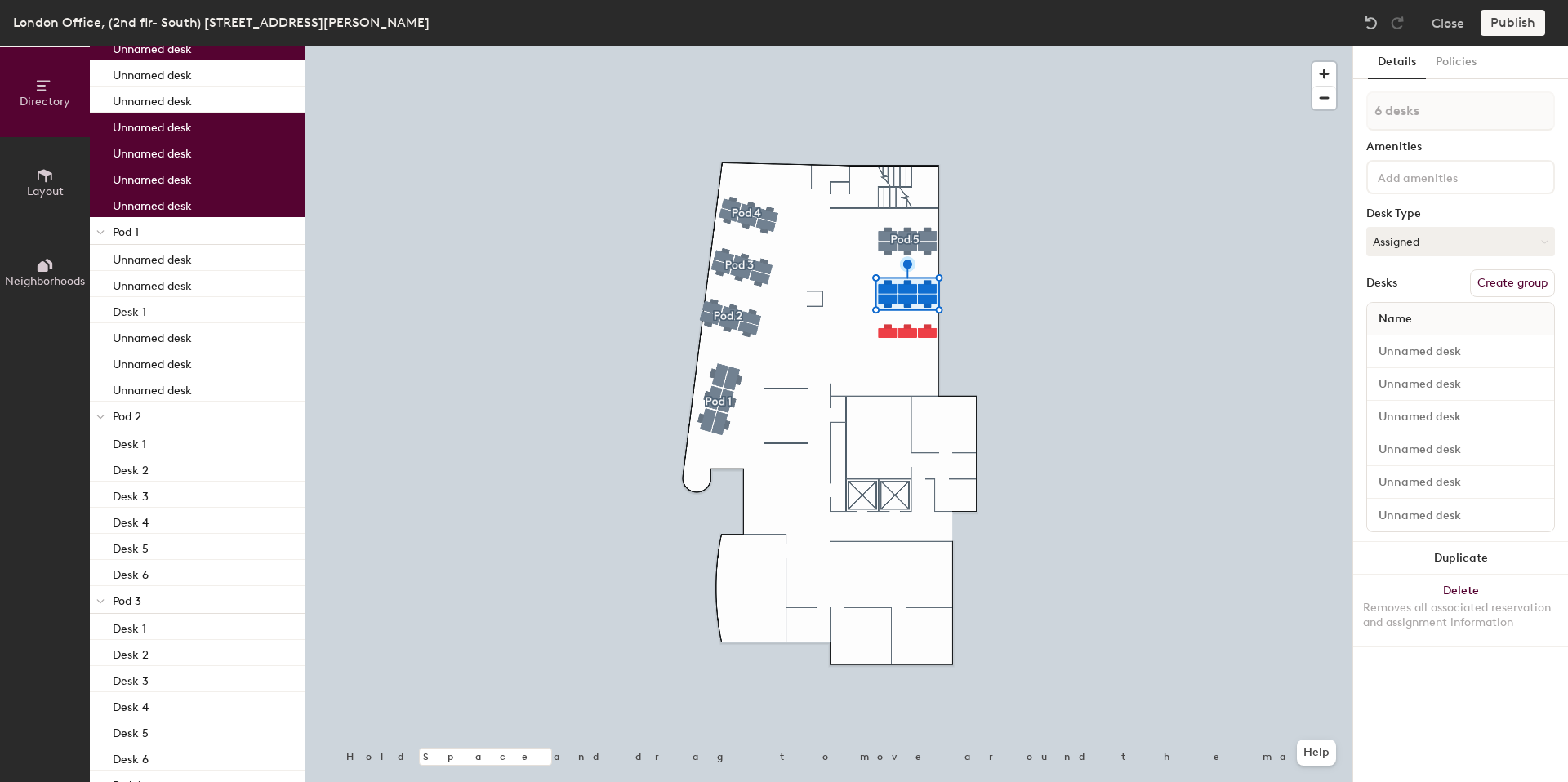
click at [1518, 294] on button "Create group" at bounding box center [1512, 283] width 85 height 27
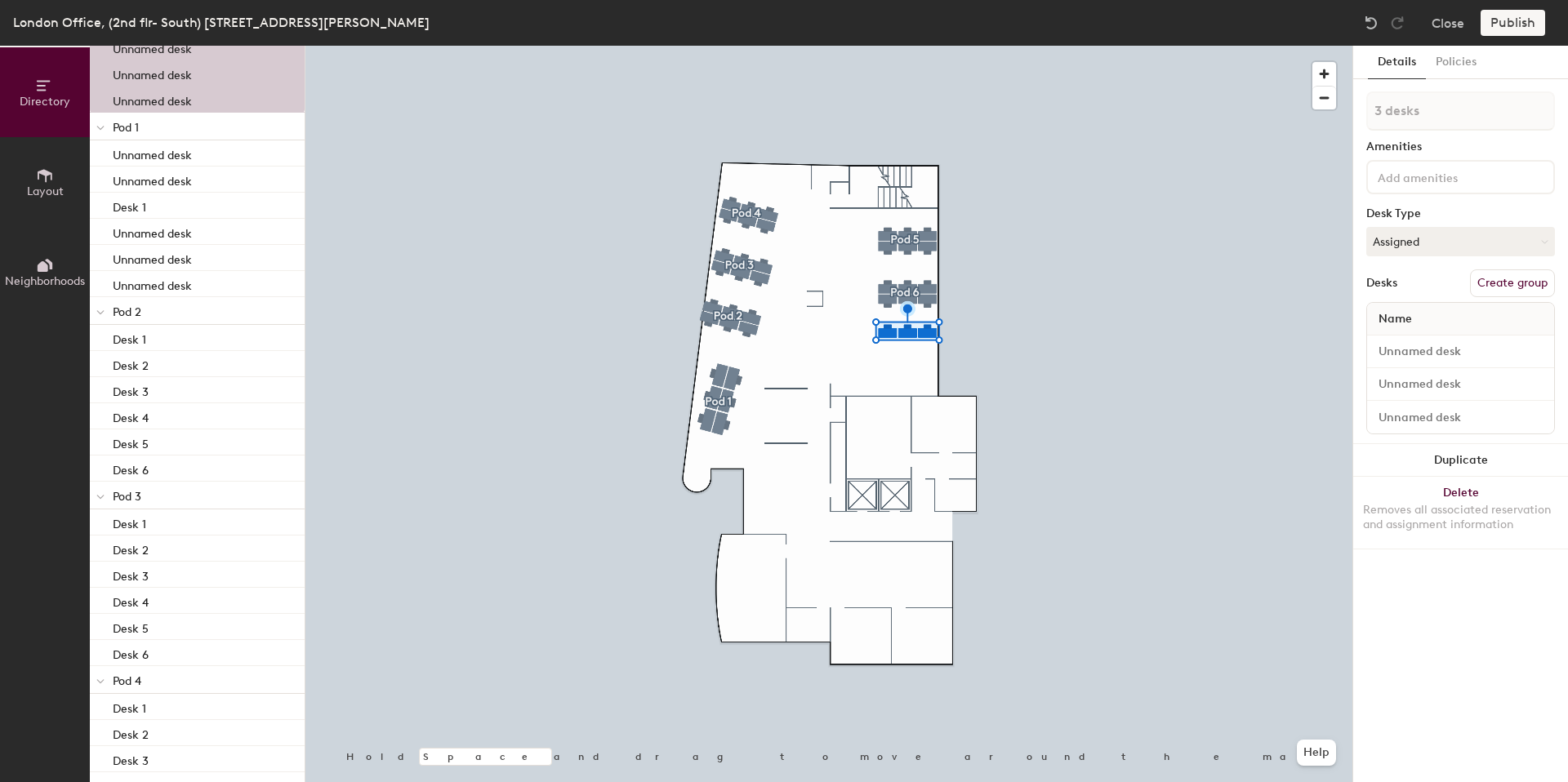
click at [1489, 283] on button "Create group" at bounding box center [1512, 283] width 85 height 27
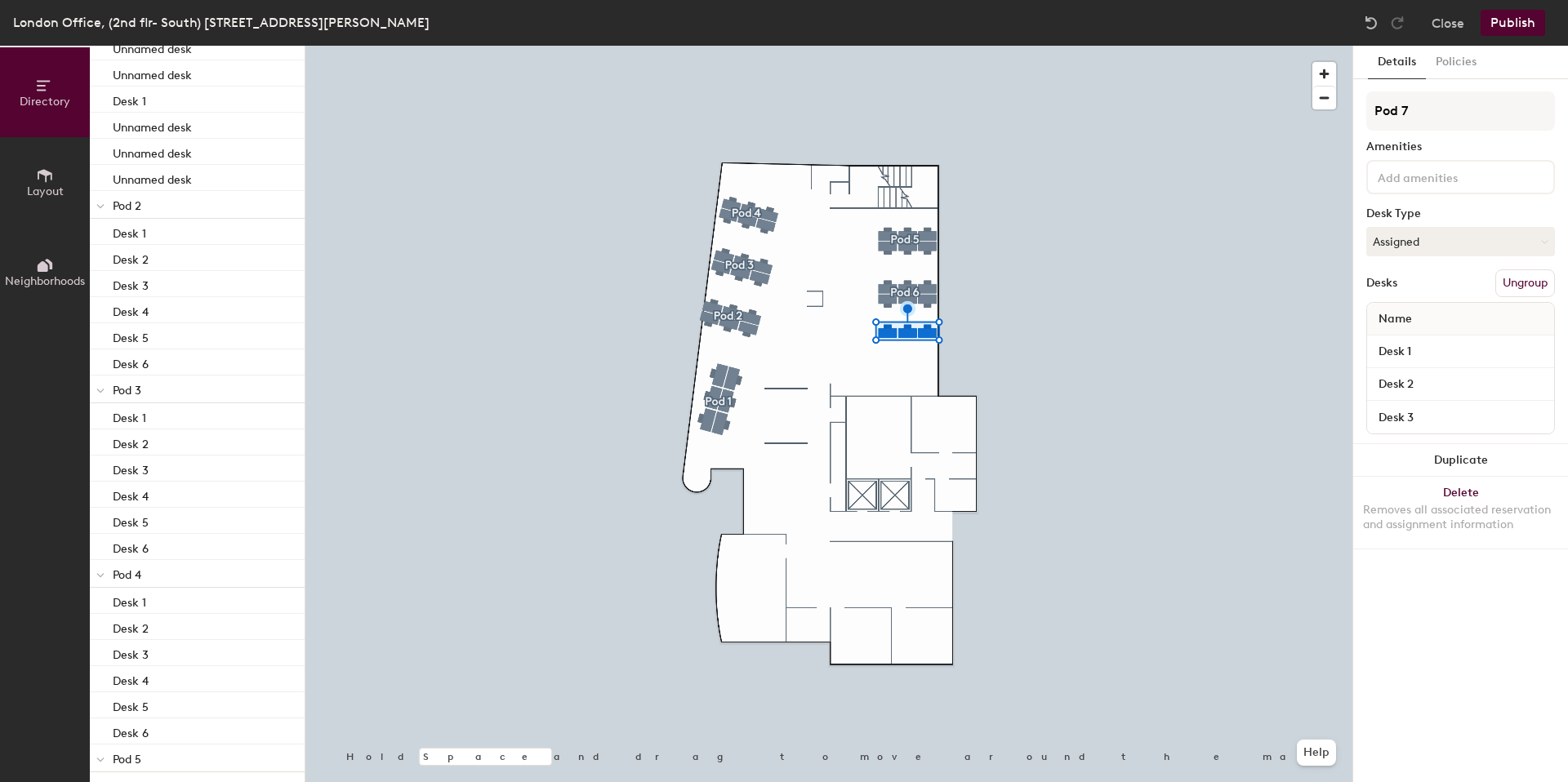
scroll to position [27, 0]
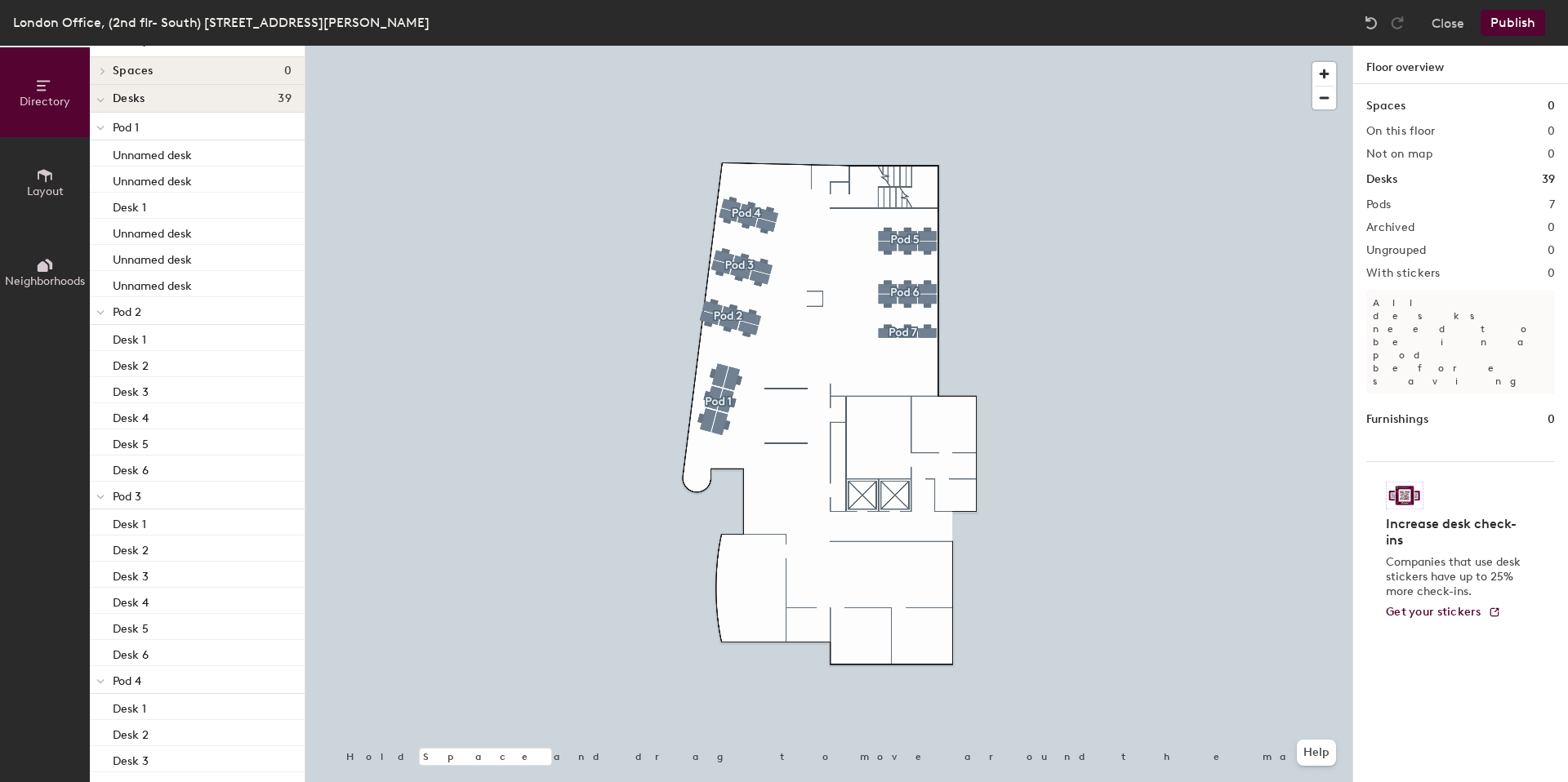
click at [1512, 17] on button "Publish" at bounding box center [1512, 23] width 64 height 26
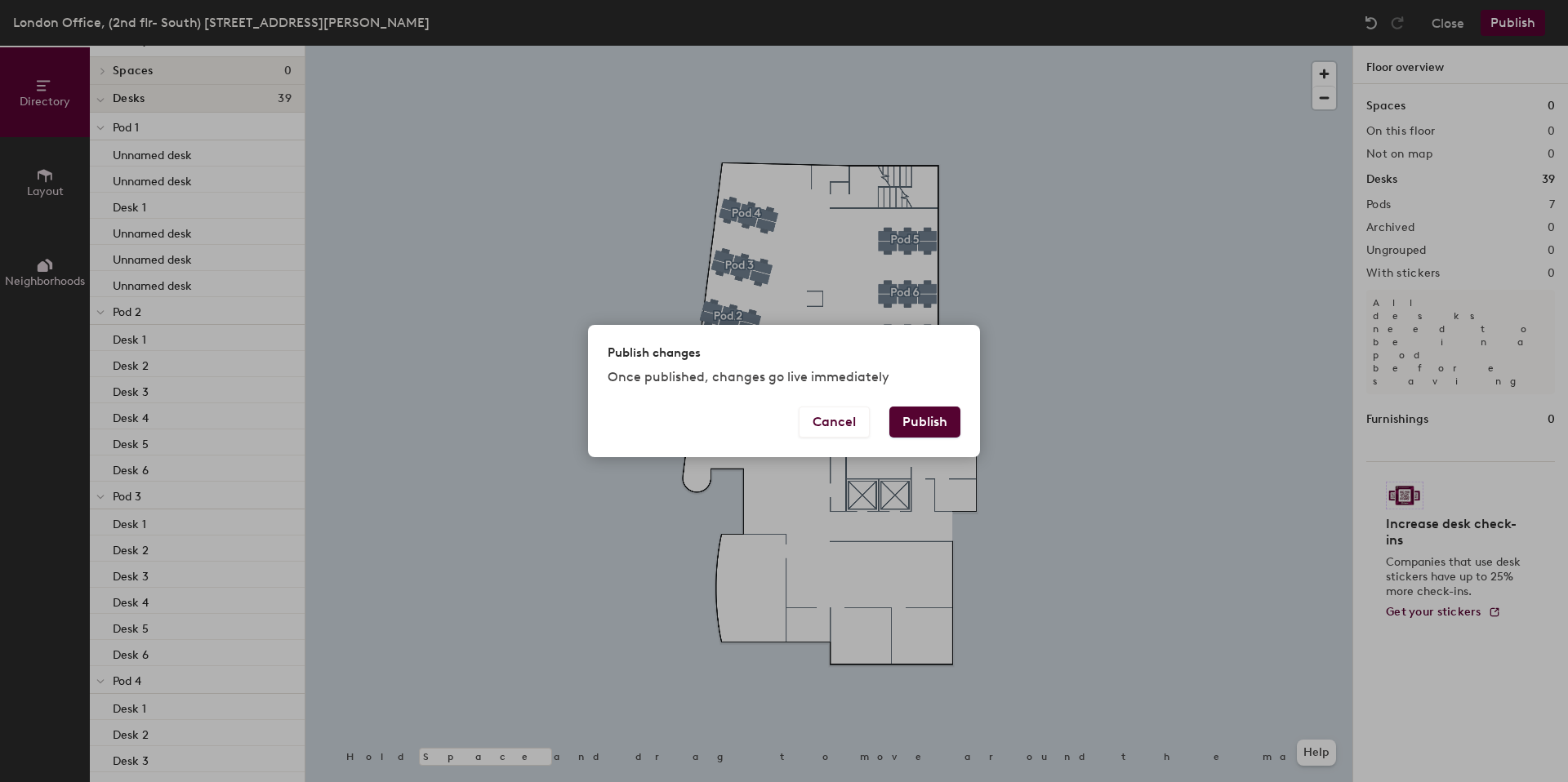
click at [937, 421] on button "Publish" at bounding box center [925, 421] width 71 height 31
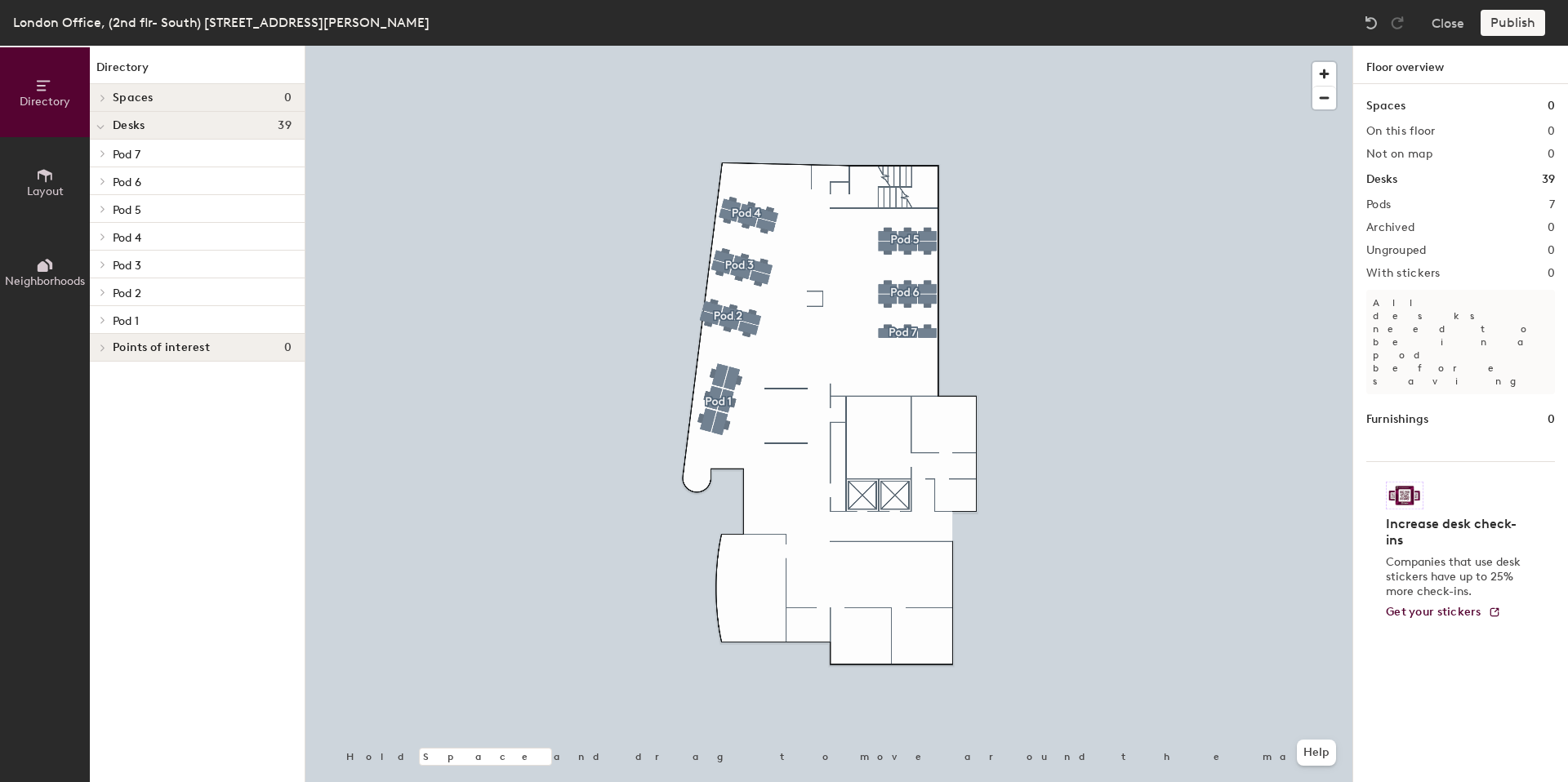
scroll to position [0, 0]
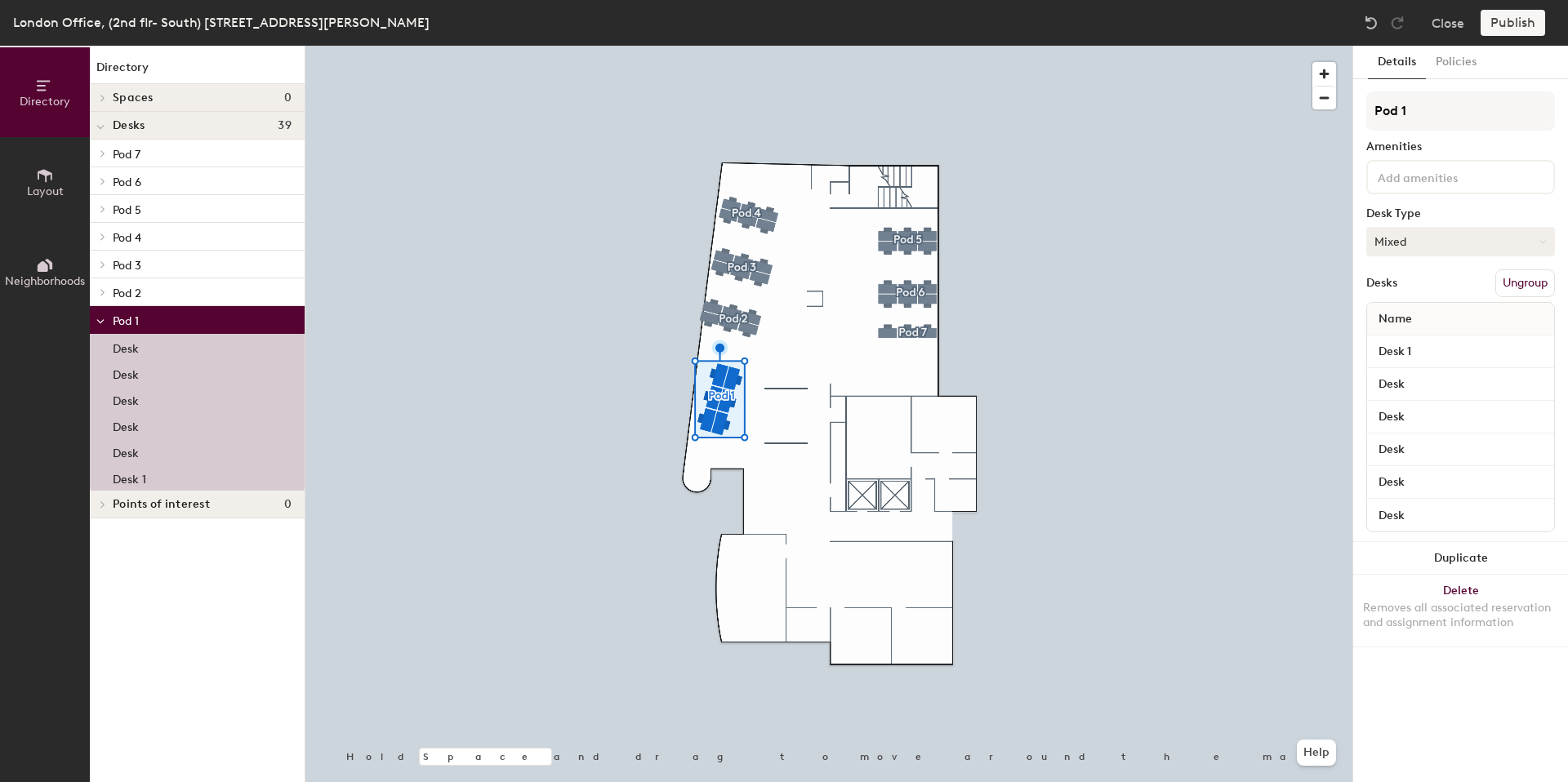
click at [1425, 229] on button "Mixed" at bounding box center [1460, 241] width 189 height 29
click at [1409, 339] on div "Hoteled" at bounding box center [1448, 341] width 163 height 25
click at [1512, 23] on button "Publish" at bounding box center [1512, 23] width 64 height 26
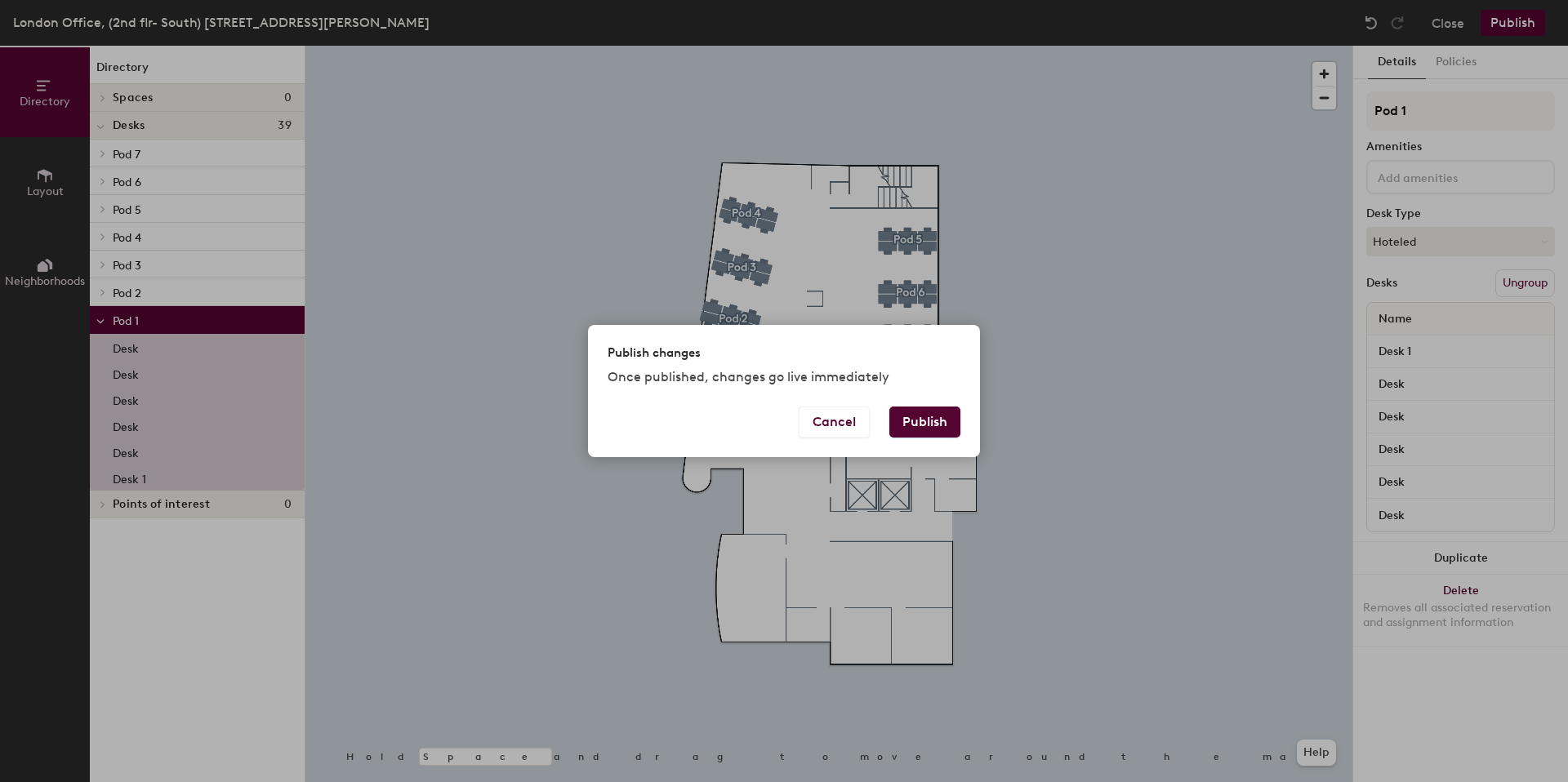
click at [923, 432] on button "Publish" at bounding box center [925, 421] width 71 height 31
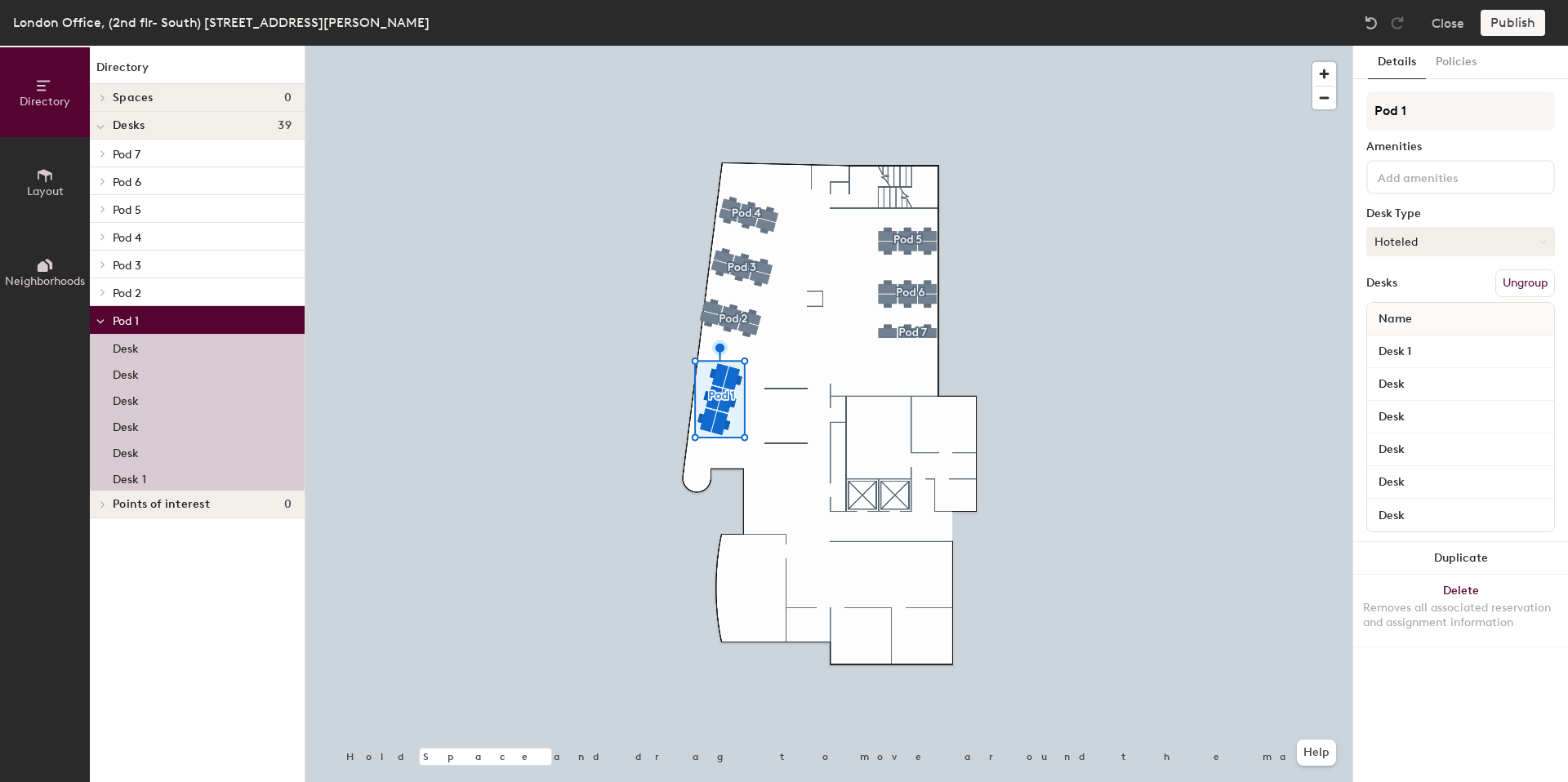
click at [1397, 234] on button "Hoteled" at bounding box center [1460, 241] width 189 height 29
click at [1399, 232] on button "Hoteled" at bounding box center [1460, 241] width 189 height 29
click at [1415, 343] on input "Desk 1" at bounding box center [1460, 352] width 181 height 23
click at [1422, 377] on input "Desk" at bounding box center [1460, 384] width 181 height 23
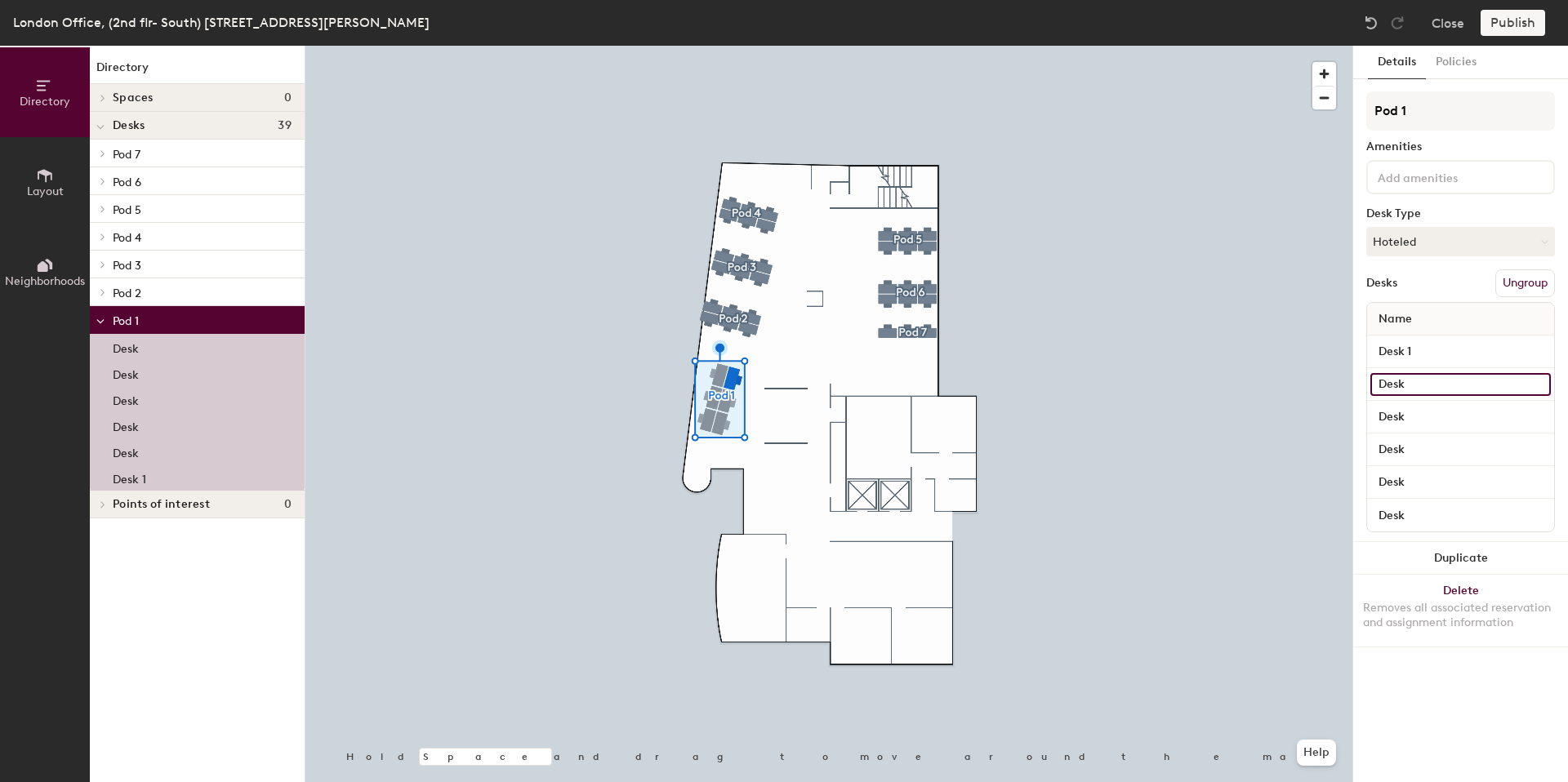
click at [1431, 384] on input "Desk" at bounding box center [1460, 384] width 181 height 23
click at [1424, 384] on input "Desk" at bounding box center [1460, 384] width 181 height 23
type input "Desk 2"
click at [1421, 415] on input "Desk" at bounding box center [1460, 417] width 181 height 23
click at [1421, 414] on input "Desk" at bounding box center [1460, 417] width 181 height 23
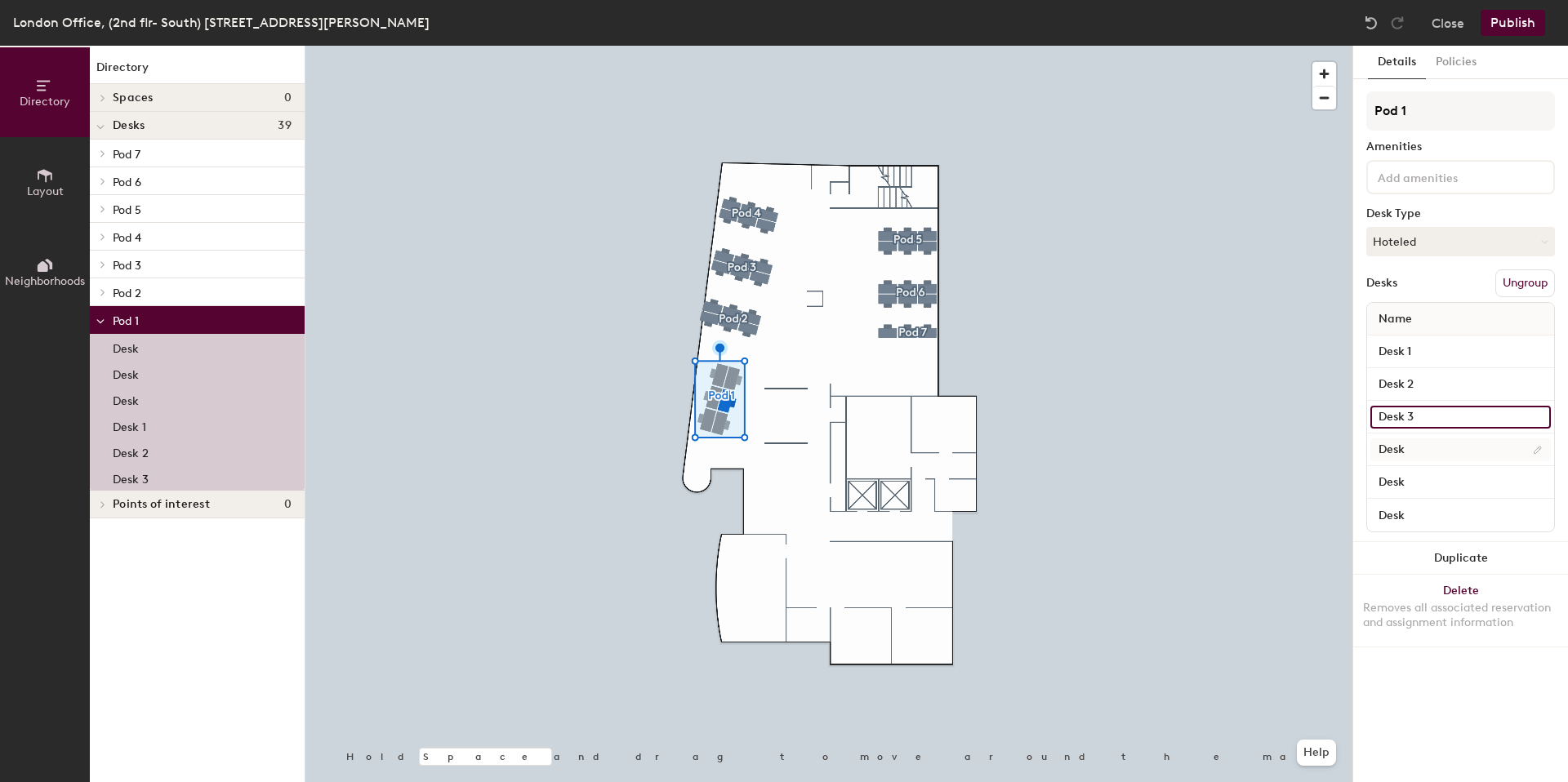
type input "Desk 3"
click at [1413, 445] on input "Desk" at bounding box center [1460, 450] width 181 height 23
click at [1415, 446] on input "Desk" at bounding box center [1460, 450] width 181 height 23
click at [1409, 451] on input "Desk" at bounding box center [1460, 450] width 181 height 23
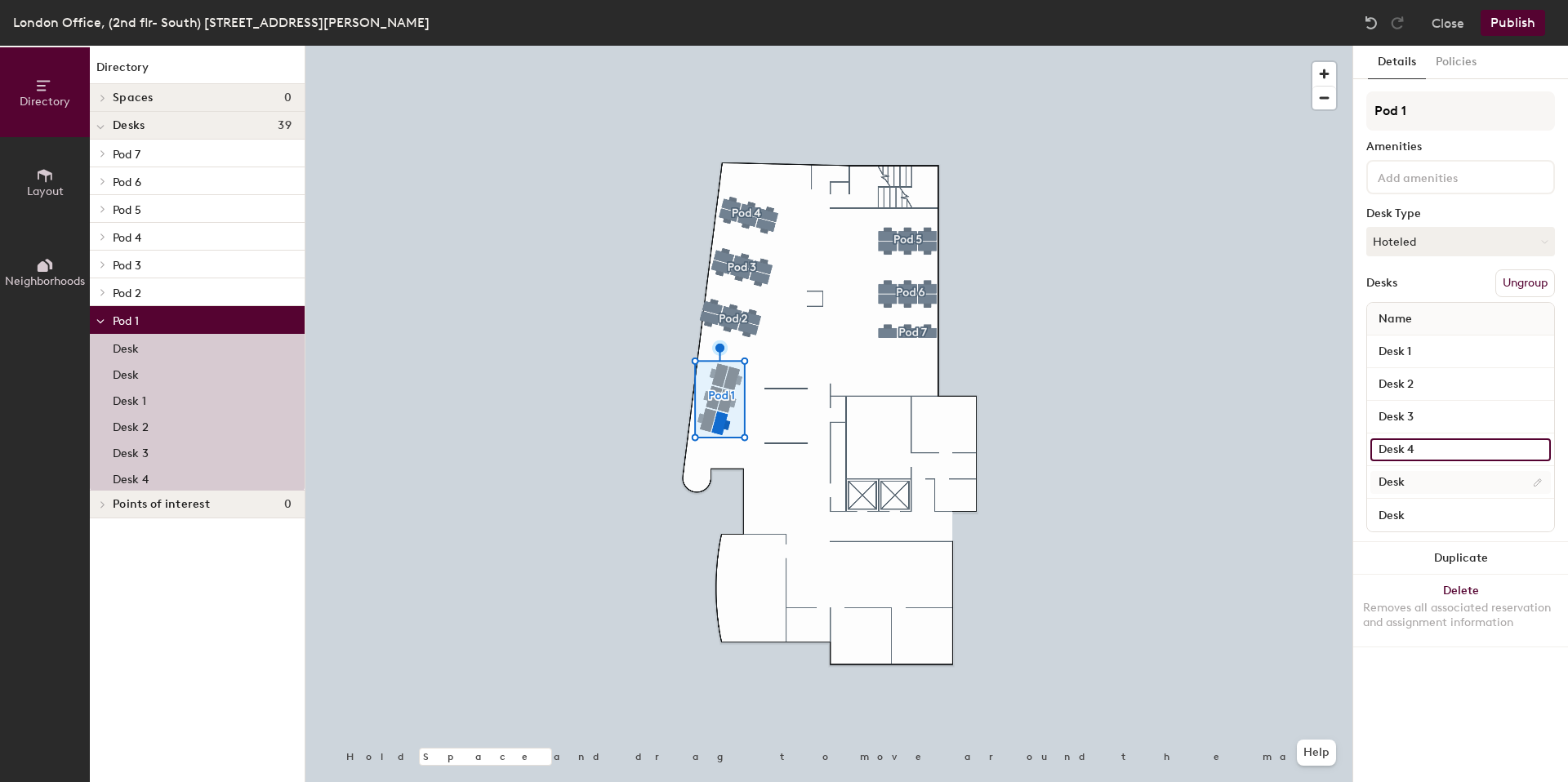
type input "Desk 4"
click at [1429, 472] on input "Desk" at bounding box center [1460, 482] width 181 height 23
click at [1423, 480] on input "Desk" at bounding box center [1460, 482] width 181 height 23
type input "Desk 5"
click at [1427, 499] on div "Desk" at bounding box center [1460, 515] width 187 height 33
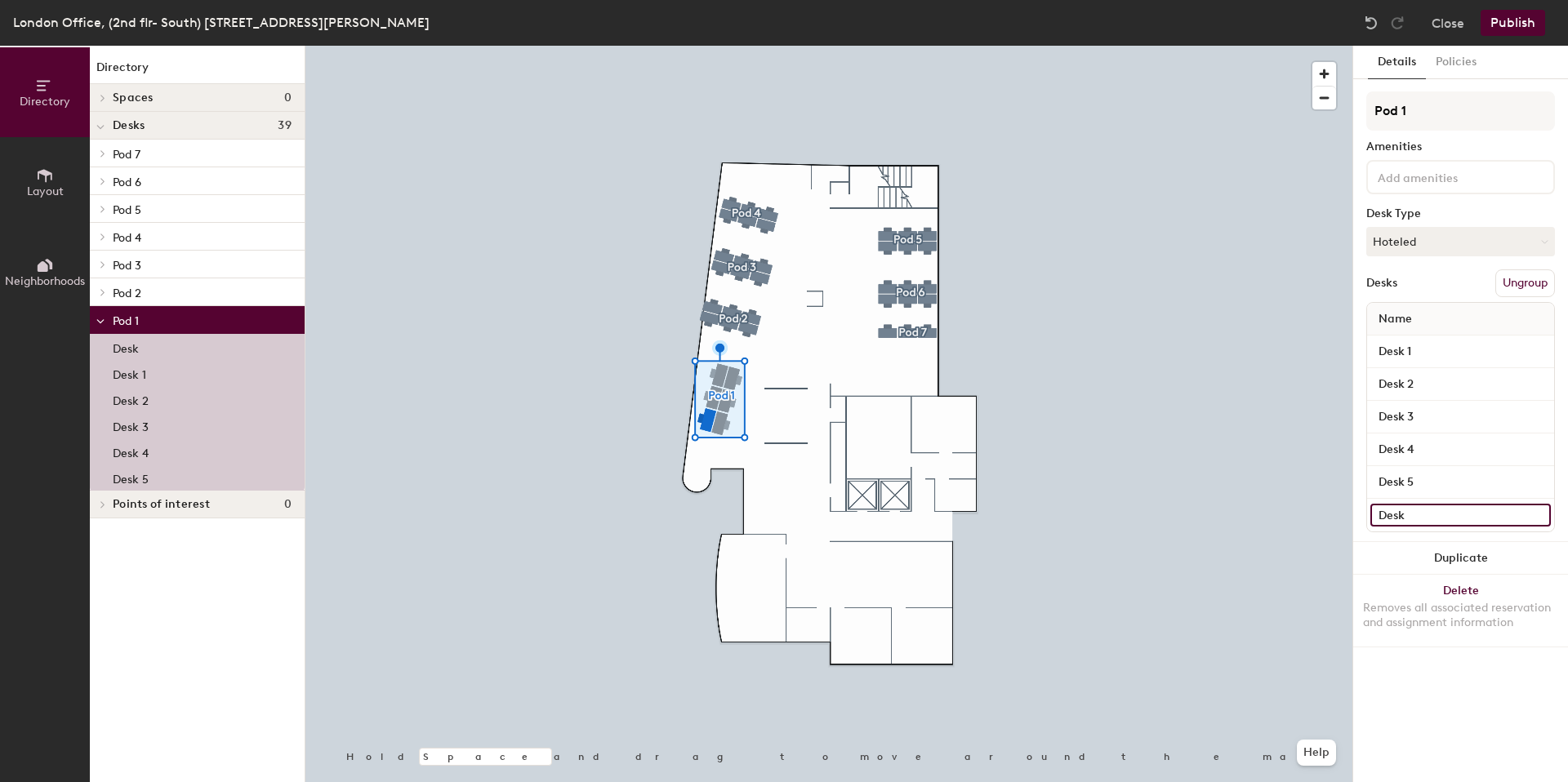
click at [1429, 509] on input "Desk" at bounding box center [1460, 515] width 181 height 23
click at [1428, 512] on input "Desk" at bounding box center [1460, 515] width 181 height 23
type input "Desk 6"
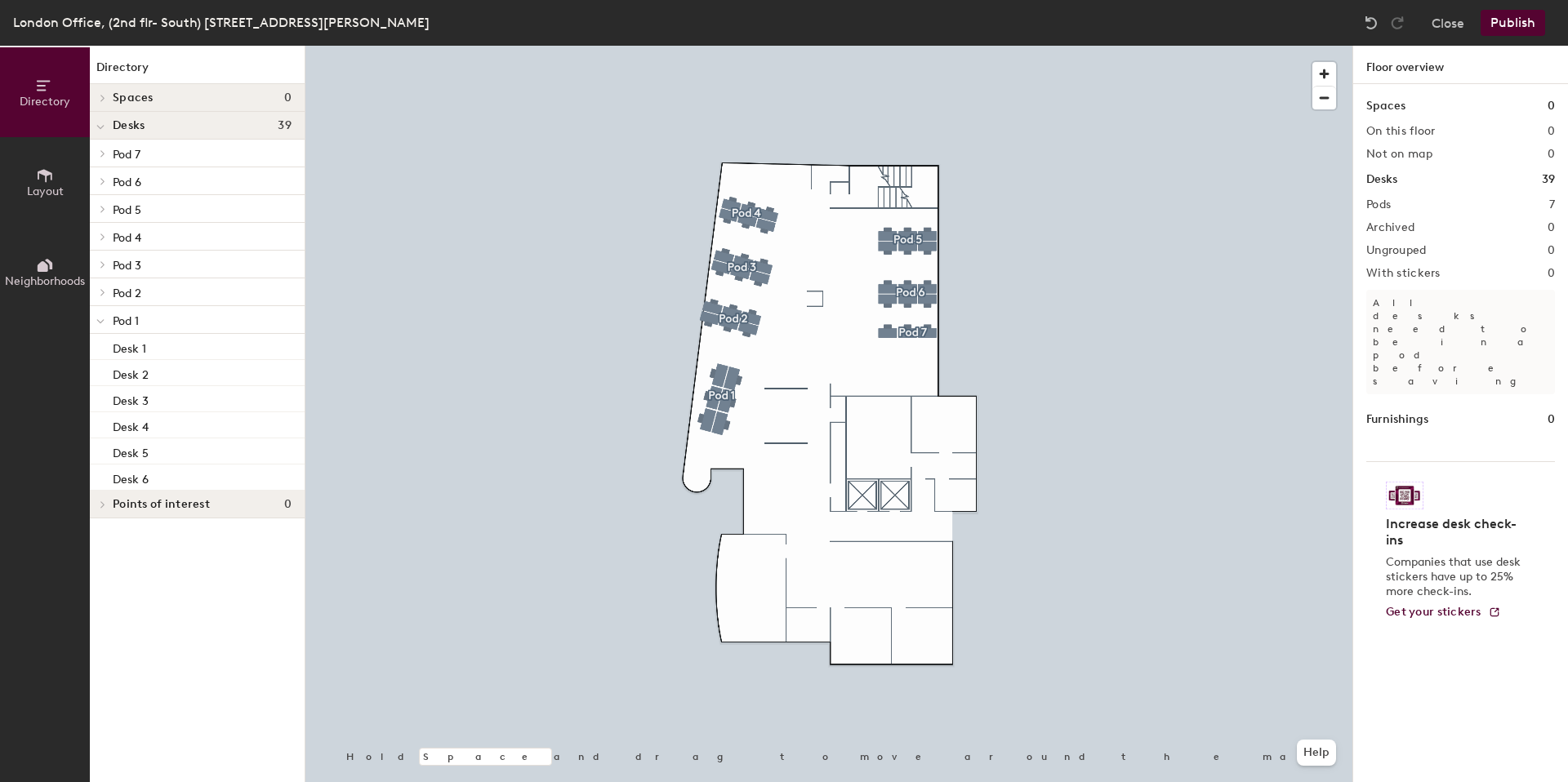
click at [1505, 21] on button "Publish" at bounding box center [1512, 23] width 64 height 26
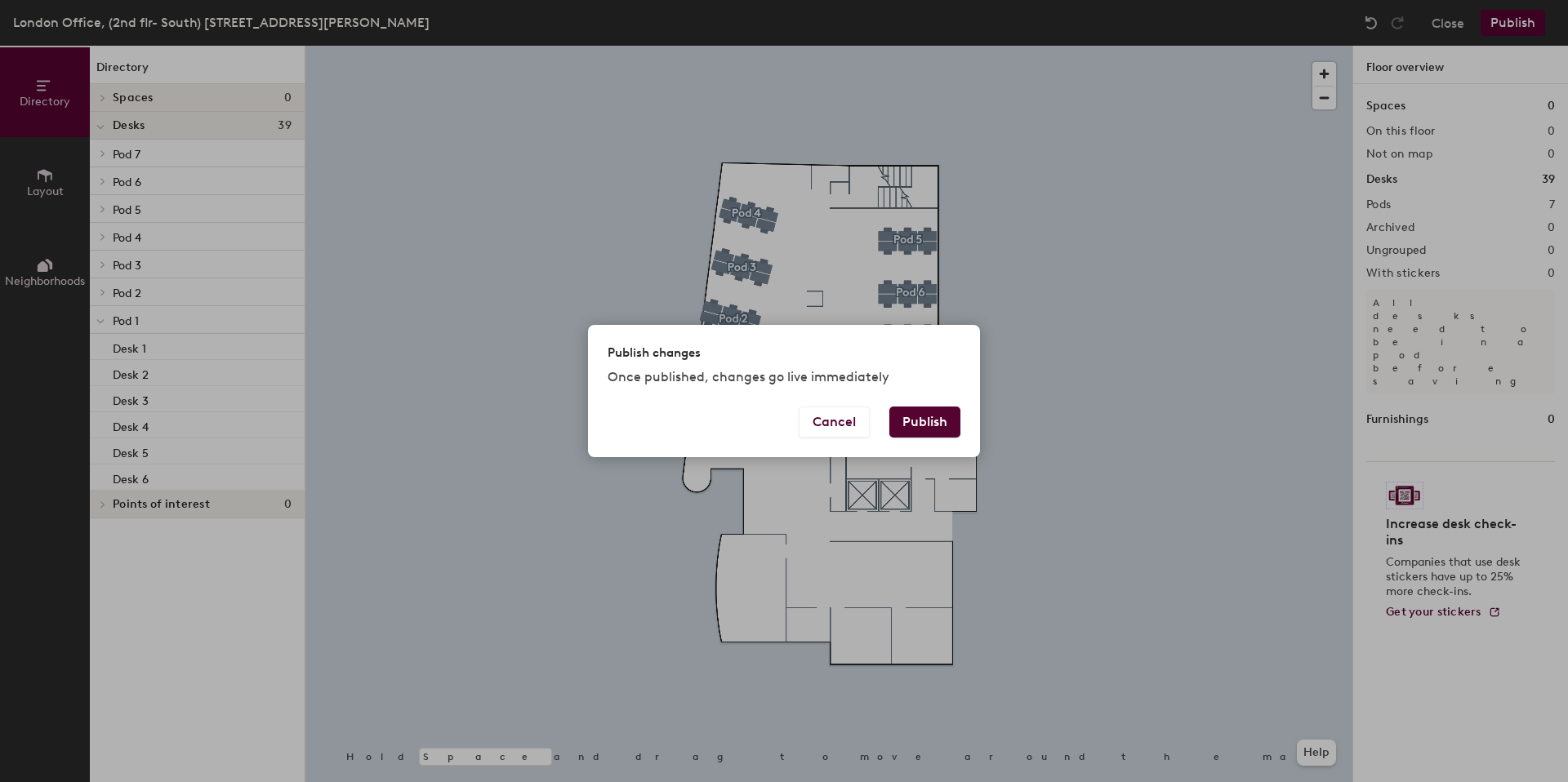
click at [922, 405] on div "Publish changes Once published, changes go live immediately" at bounding box center [784, 366] width 392 height 81
click at [928, 417] on button "Publish" at bounding box center [925, 421] width 71 height 31
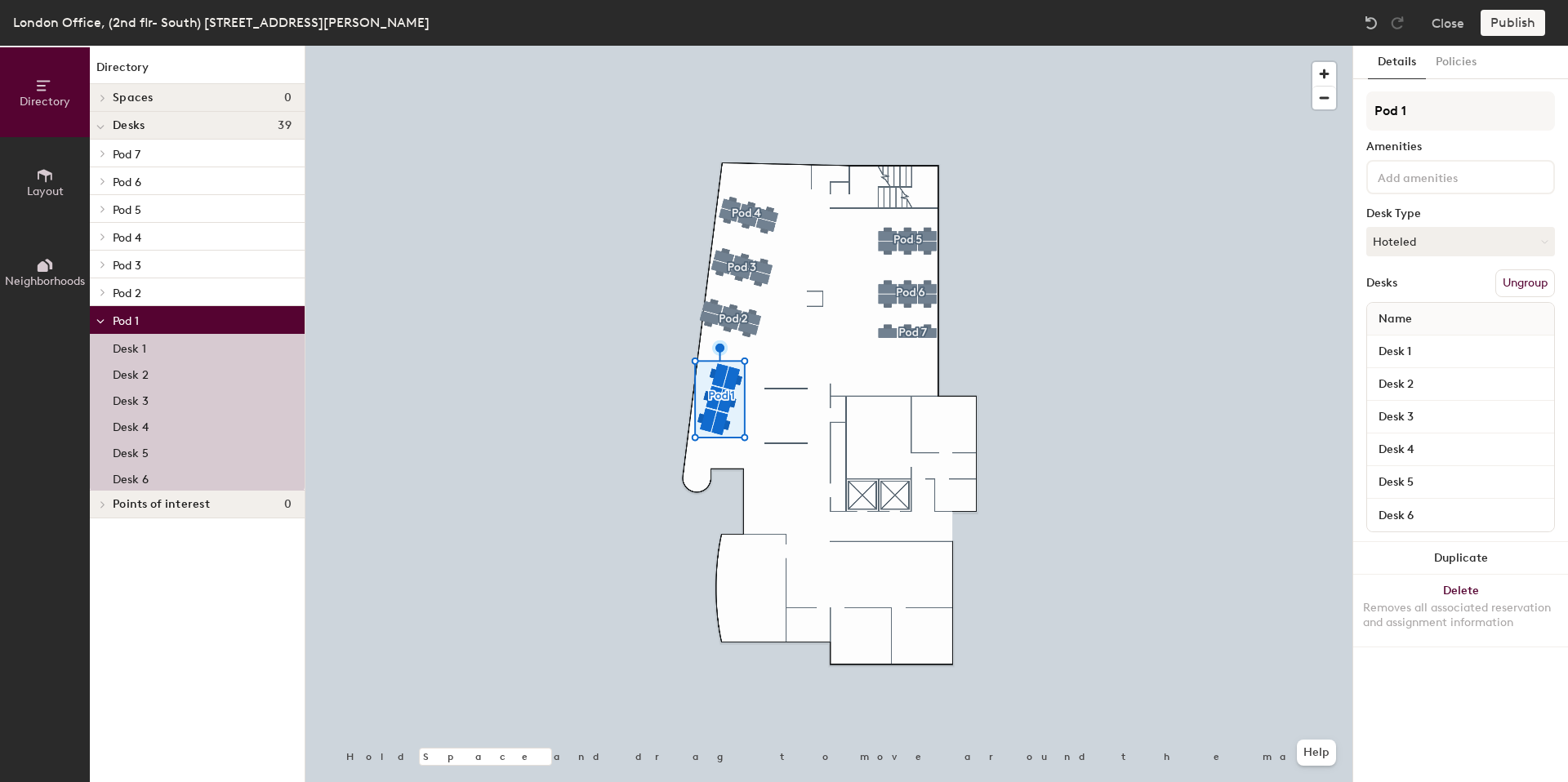
click at [1425, 178] on input at bounding box center [1448, 176] width 147 height 19
click at [1433, 108] on input "Pod 1" at bounding box center [1460, 111] width 189 height 39
click at [1426, 289] on div "Desks Ungroup" at bounding box center [1460, 283] width 189 height 27
click at [1420, 234] on button "Hoteled" at bounding box center [1460, 241] width 189 height 29
click at [1410, 291] on div "Assigned" at bounding box center [1448, 293] width 163 height 25
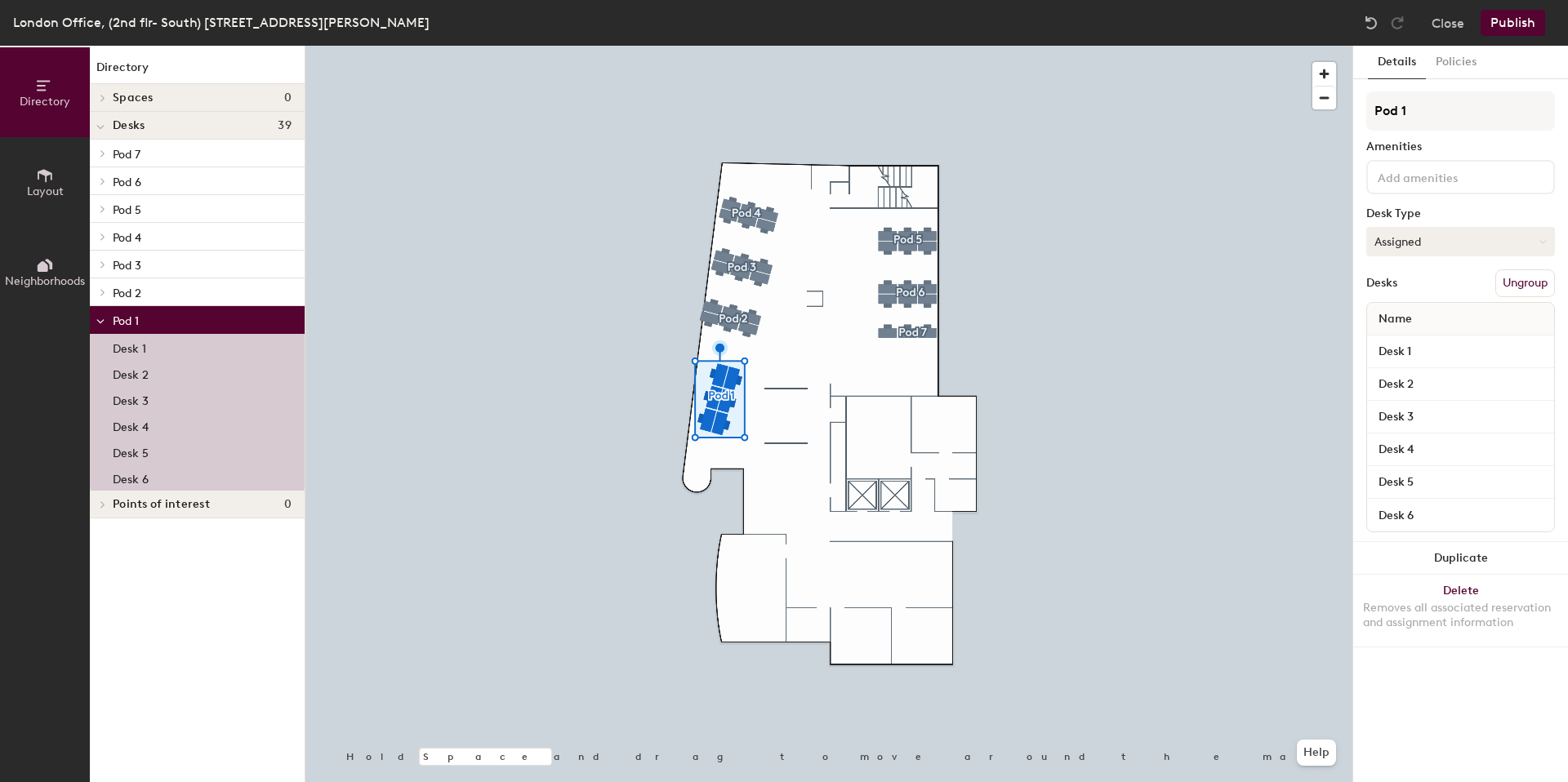
click at [1405, 240] on button "Assigned" at bounding box center [1460, 241] width 189 height 29
click at [1404, 343] on div "Hoteled" at bounding box center [1448, 341] width 163 height 25
click at [1509, 23] on div "Publish" at bounding box center [1518, 23] width 74 height 26
click at [1511, 19] on div "Publish" at bounding box center [1518, 23] width 74 height 26
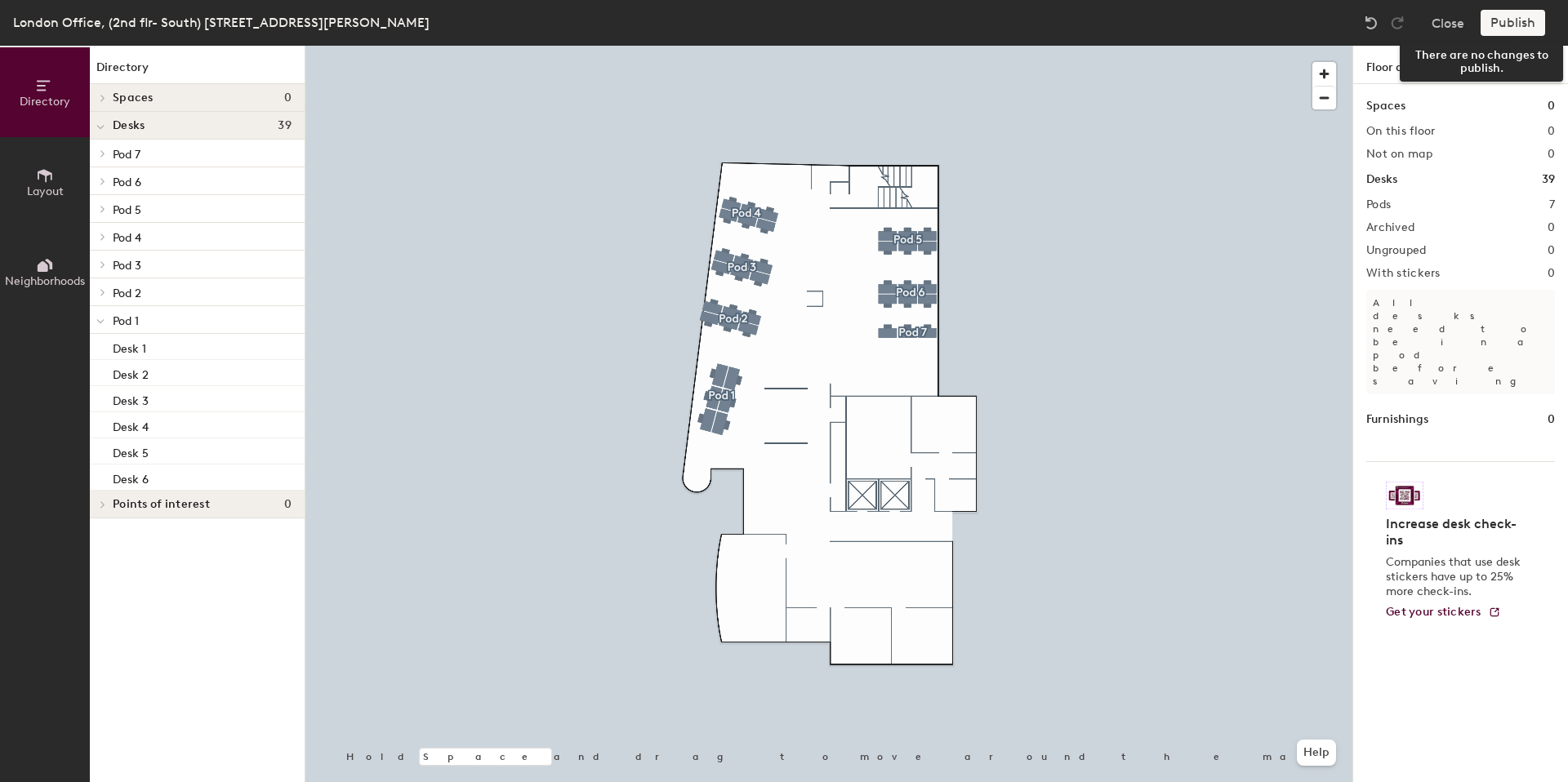
click at [1506, 17] on div "Publish" at bounding box center [1518, 23] width 74 height 26
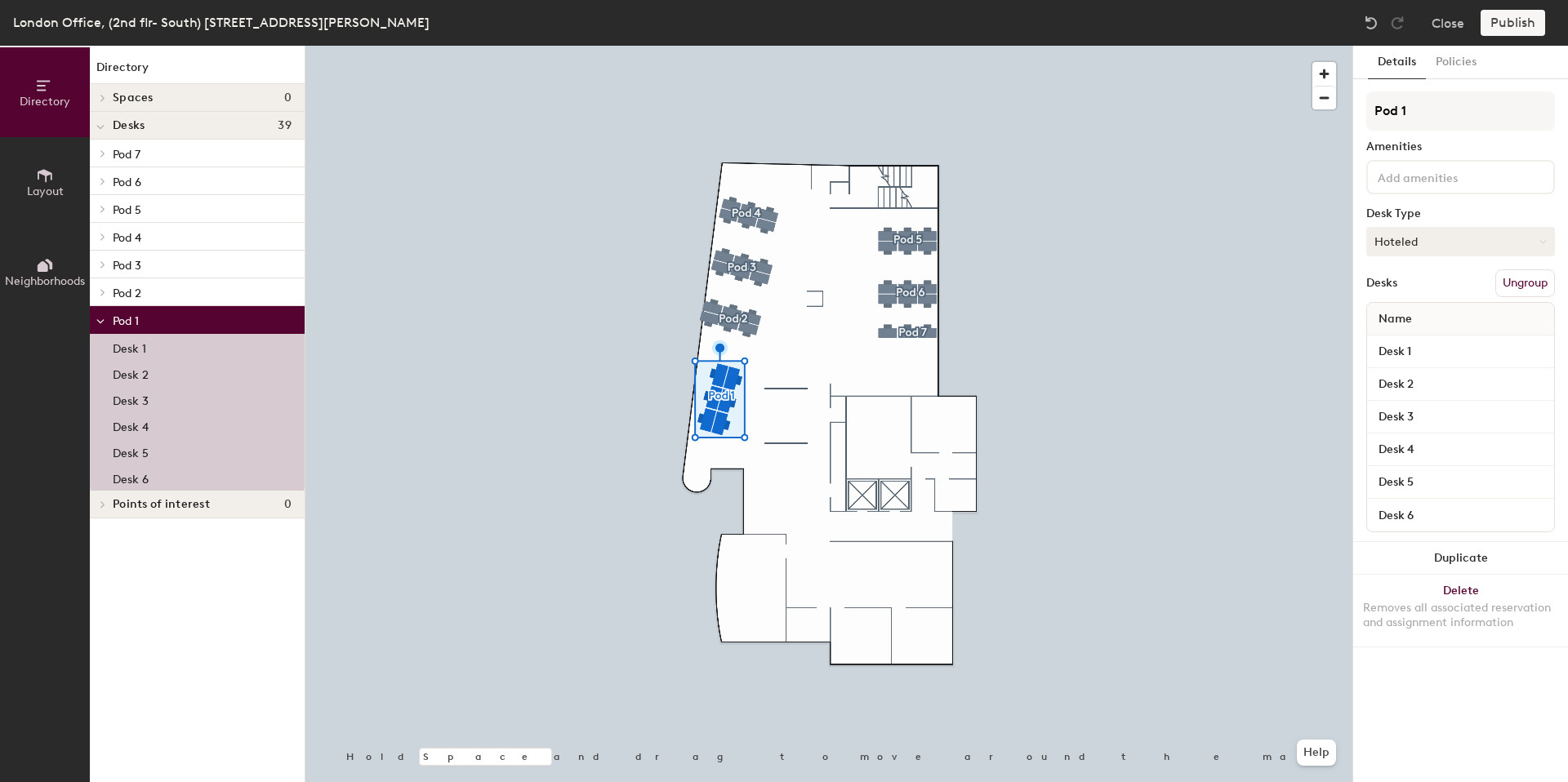
click at [1409, 248] on button "Hoteled" at bounding box center [1460, 241] width 189 height 29
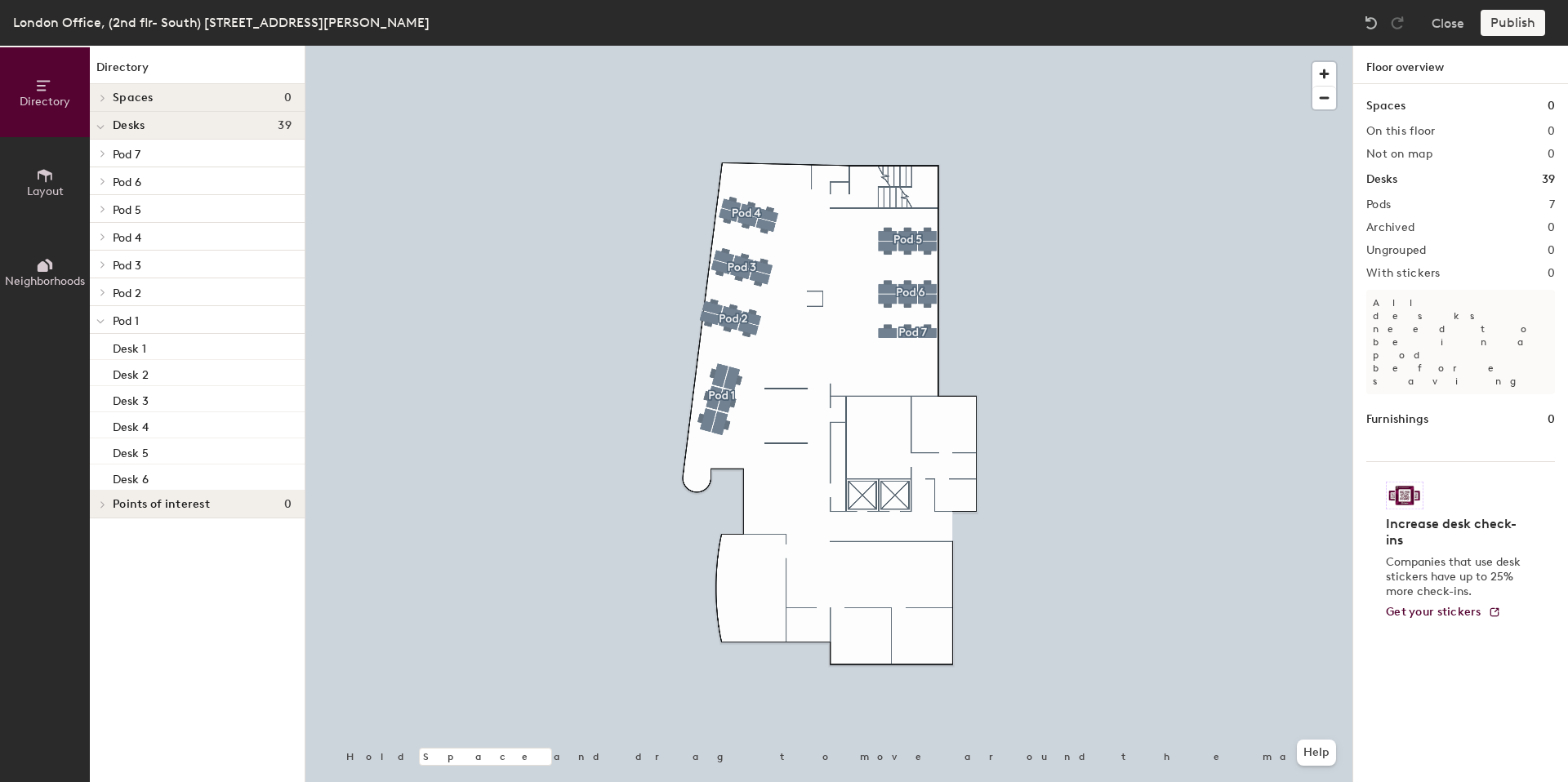
click at [1508, 21] on div "Publish" at bounding box center [1518, 23] width 74 height 26
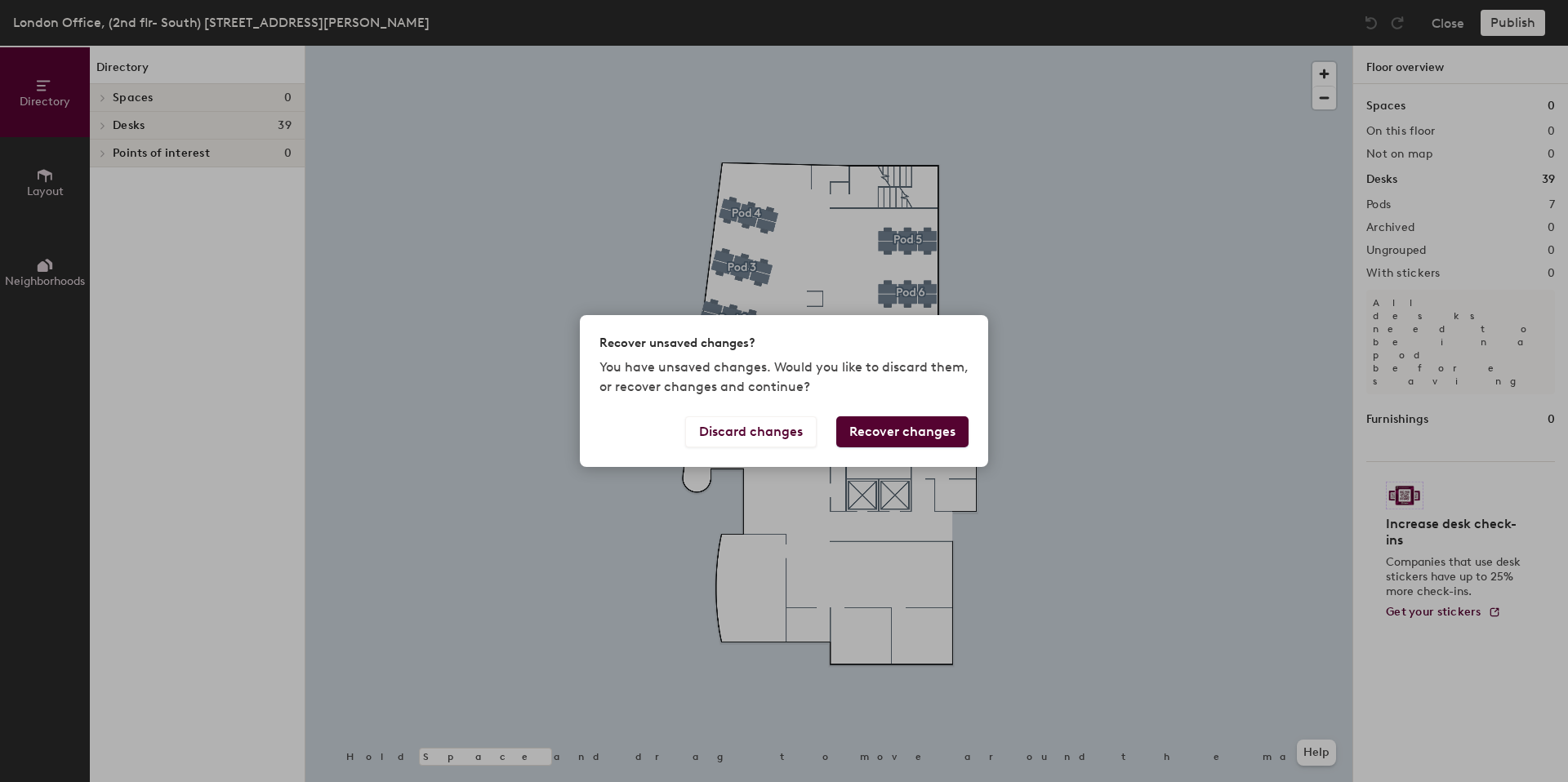
click at [885, 427] on button "Recover changes" at bounding box center [902, 431] width 132 height 31
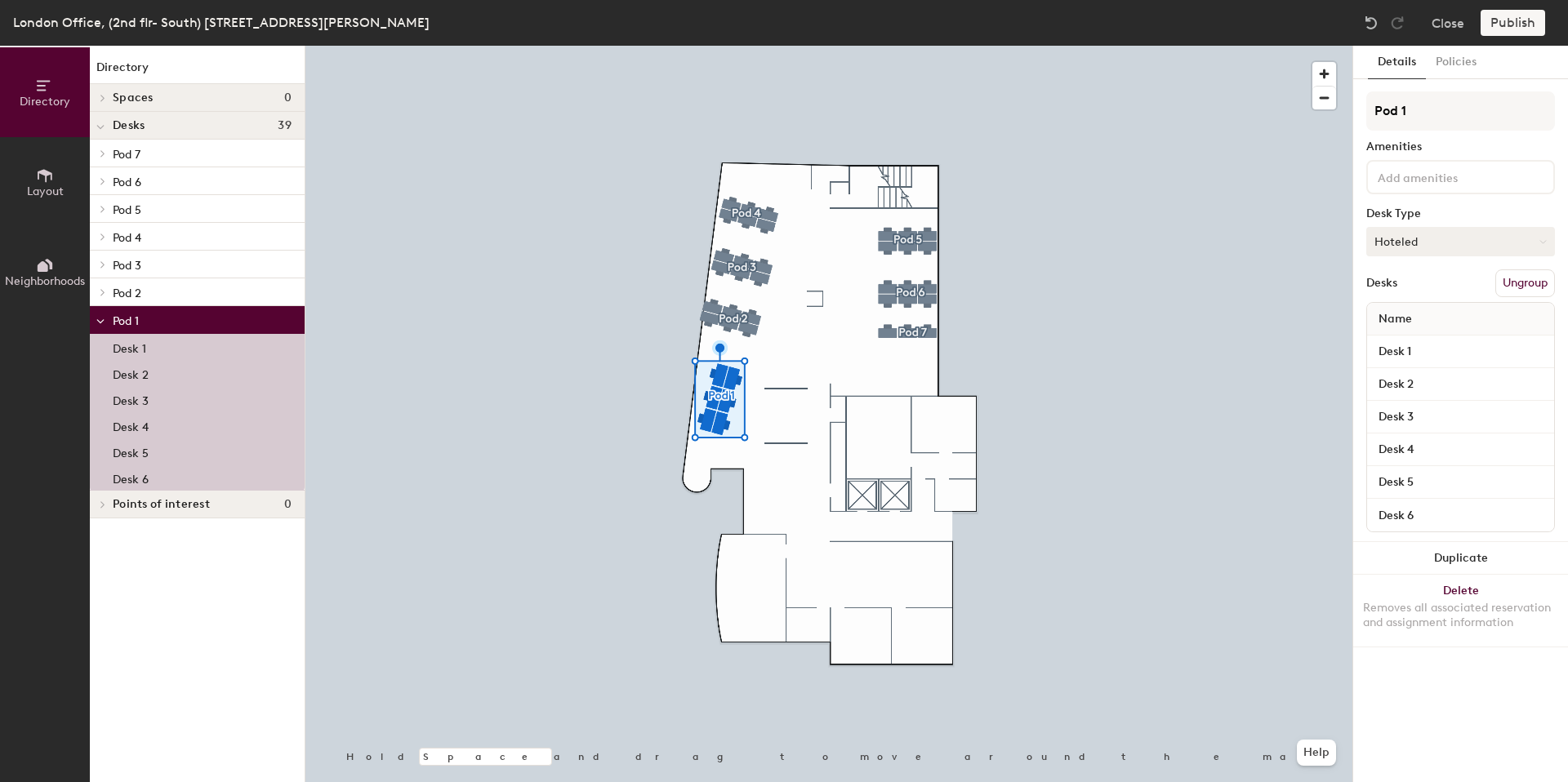
click at [1418, 237] on button "Hoteled" at bounding box center [1460, 241] width 189 height 29
click at [1411, 331] on ul "Assigned Hot Hoteled" at bounding box center [1448, 317] width 163 height 73
click at [1399, 233] on button "Hoteled" at bounding box center [1460, 241] width 189 height 29
click at [1397, 311] on div "Hot" at bounding box center [1448, 317] width 163 height 25
click at [1504, 19] on button "Publish" at bounding box center [1512, 23] width 64 height 26
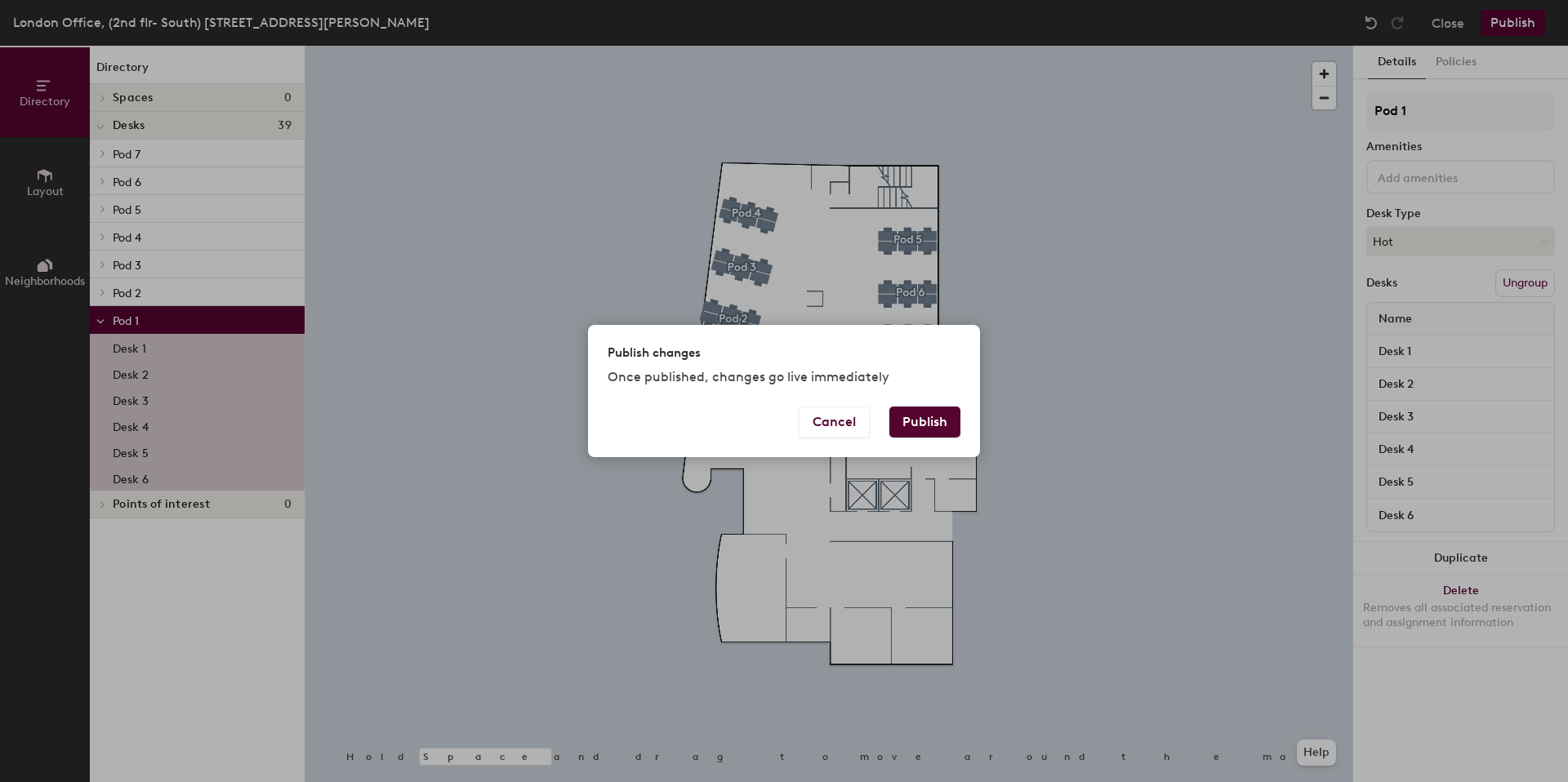
click at [915, 418] on button "Publish" at bounding box center [925, 421] width 71 height 31
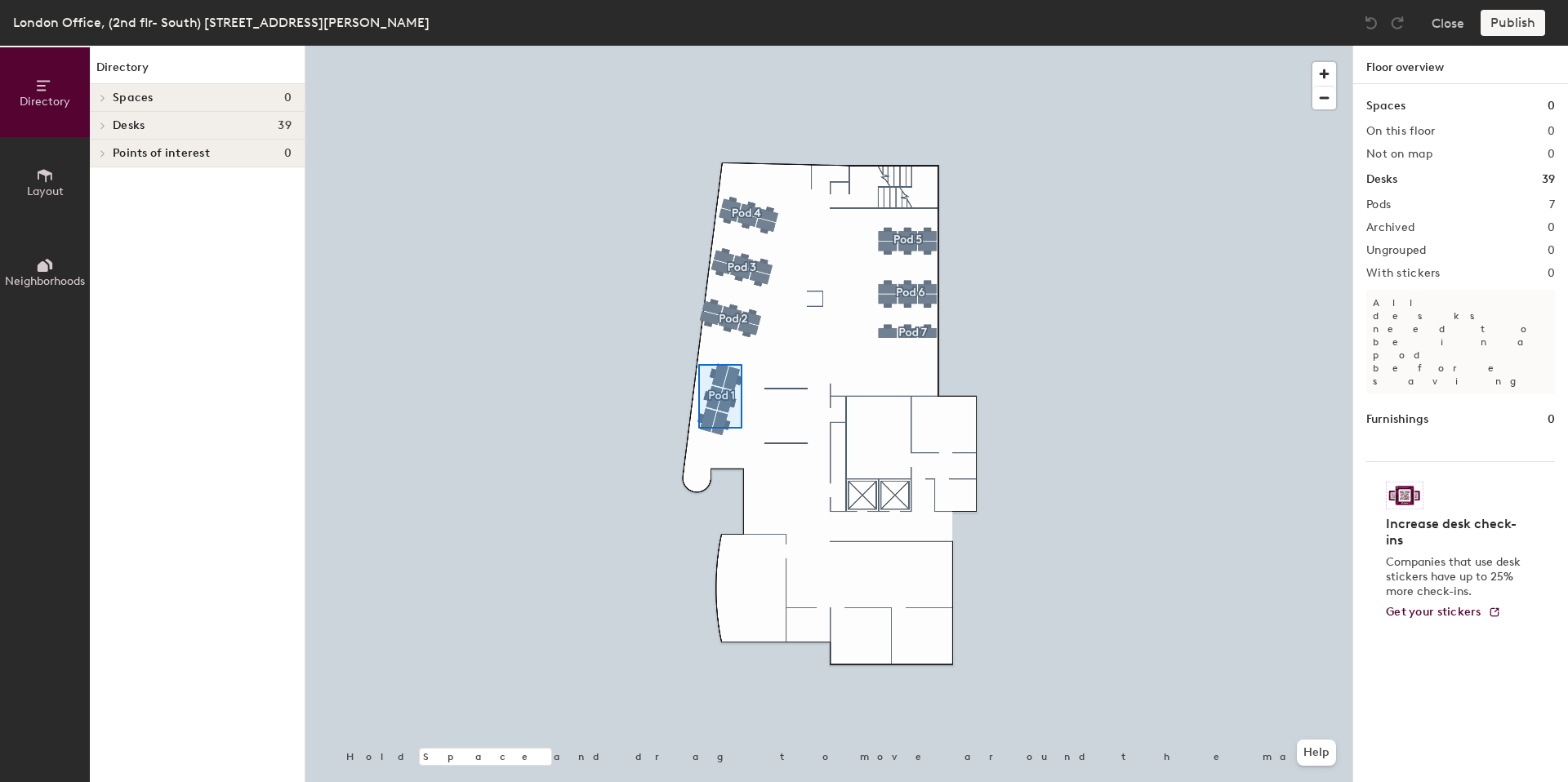
click at [698, 46] on div at bounding box center [828, 46] width 1047 height 0
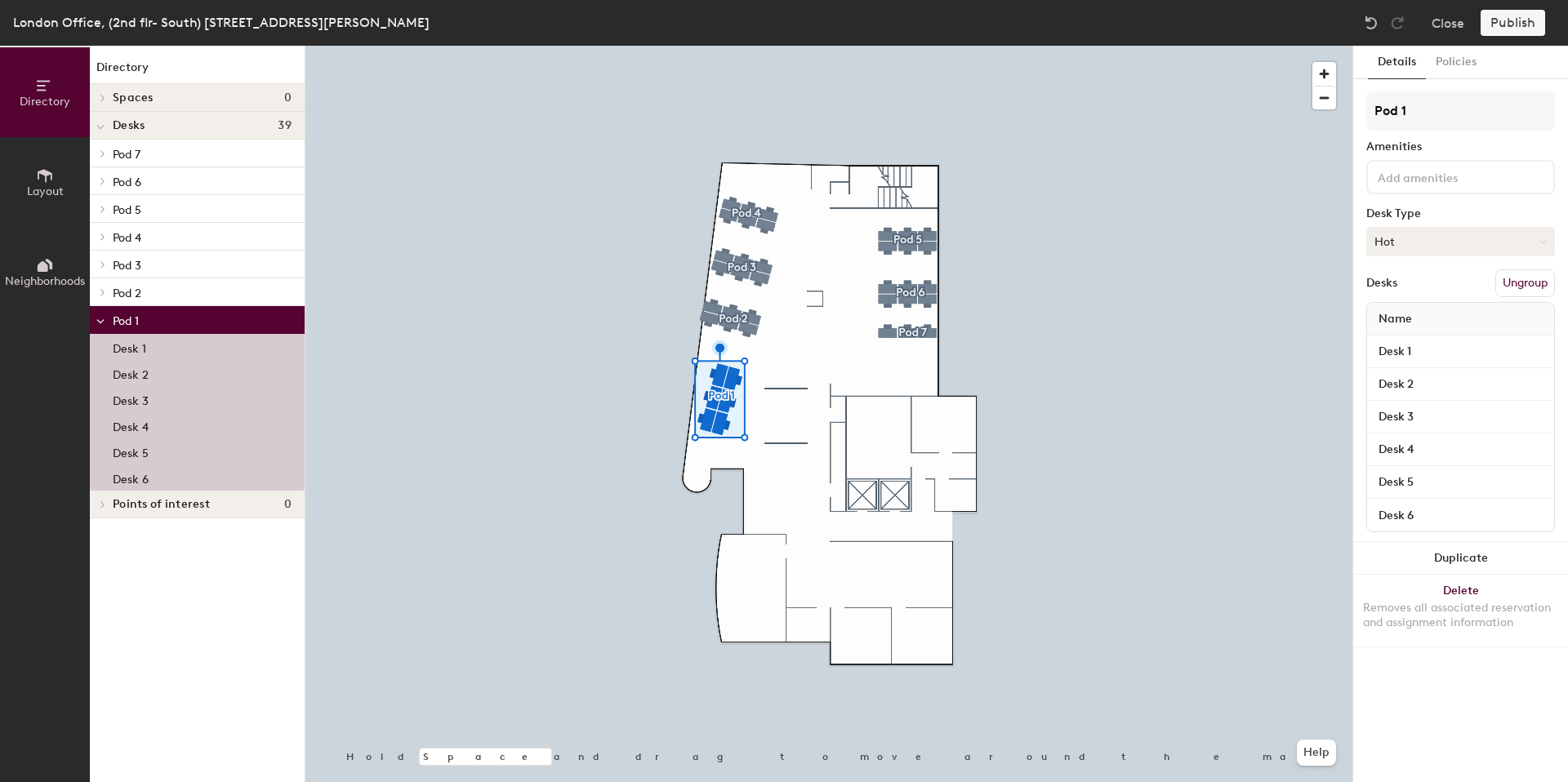
click at [1404, 238] on button "Hot" at bounding box center [1460, 241] width 189 height 29
click at [1397, 339] on div "Hoteled" at bounding box center [1448, 341] width 163 height 25
click at [1421, 346] on input "Desk 1" at bounding box center [1460, 352] width 181 height 23
click at [1509, 31] on button "Publish" at bounding box center [1512, 23] width 64 height 26
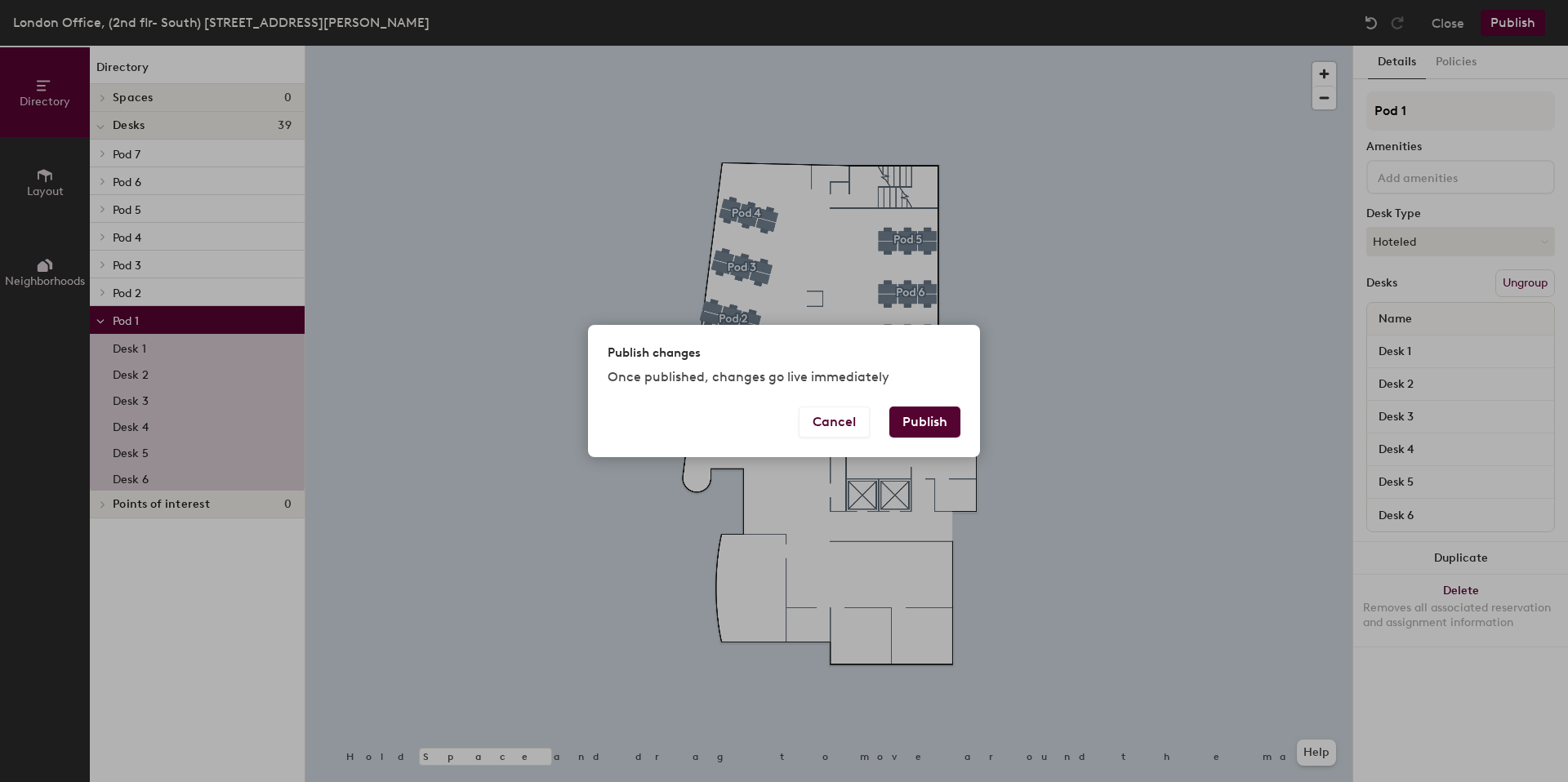
click at [892, 410] on button "Publish" at bounding box center [925, 421] width 71 height 31
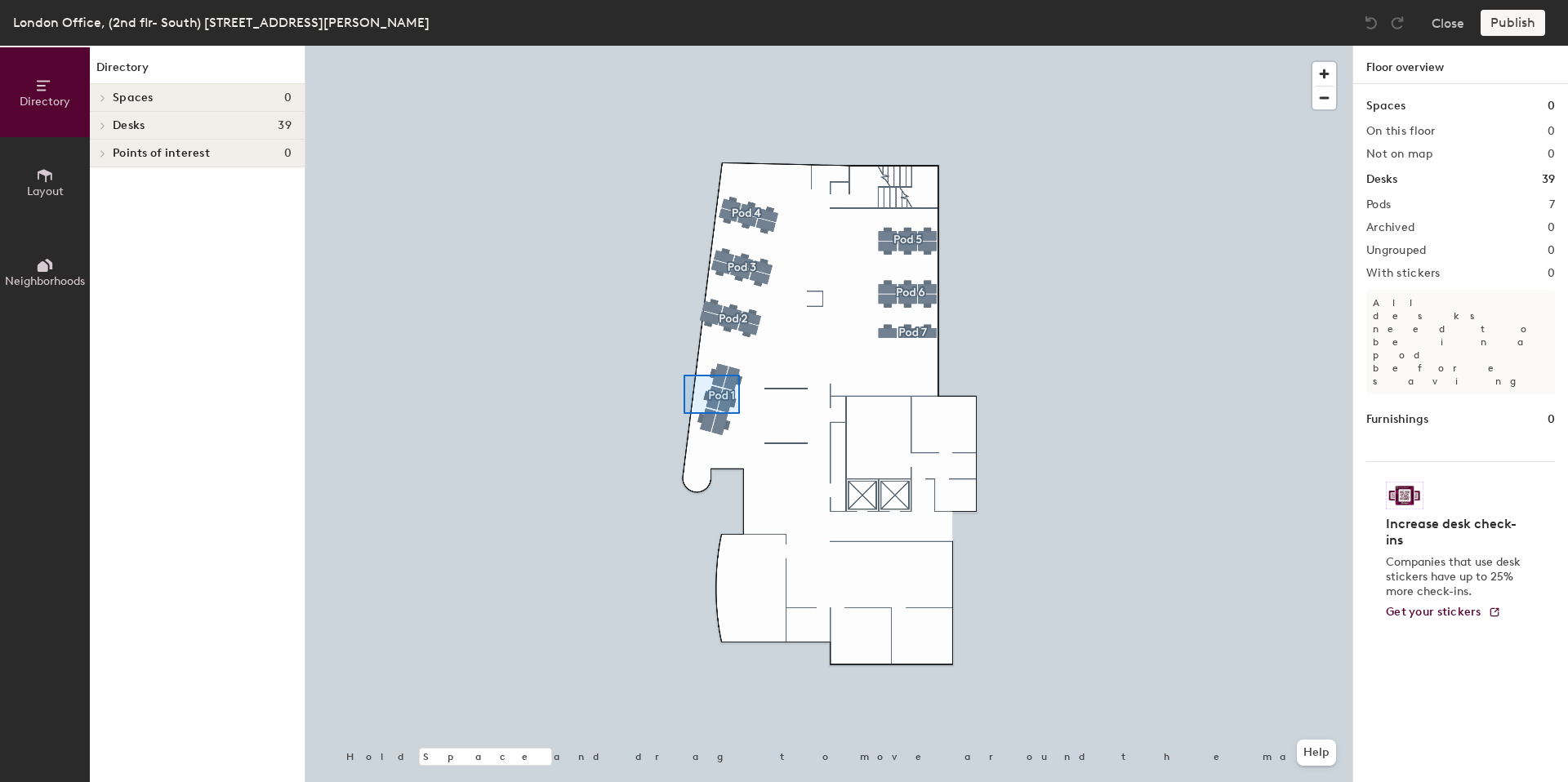
click at [683, 46] on div at bounding box center [828, 46] width 1047 height 0
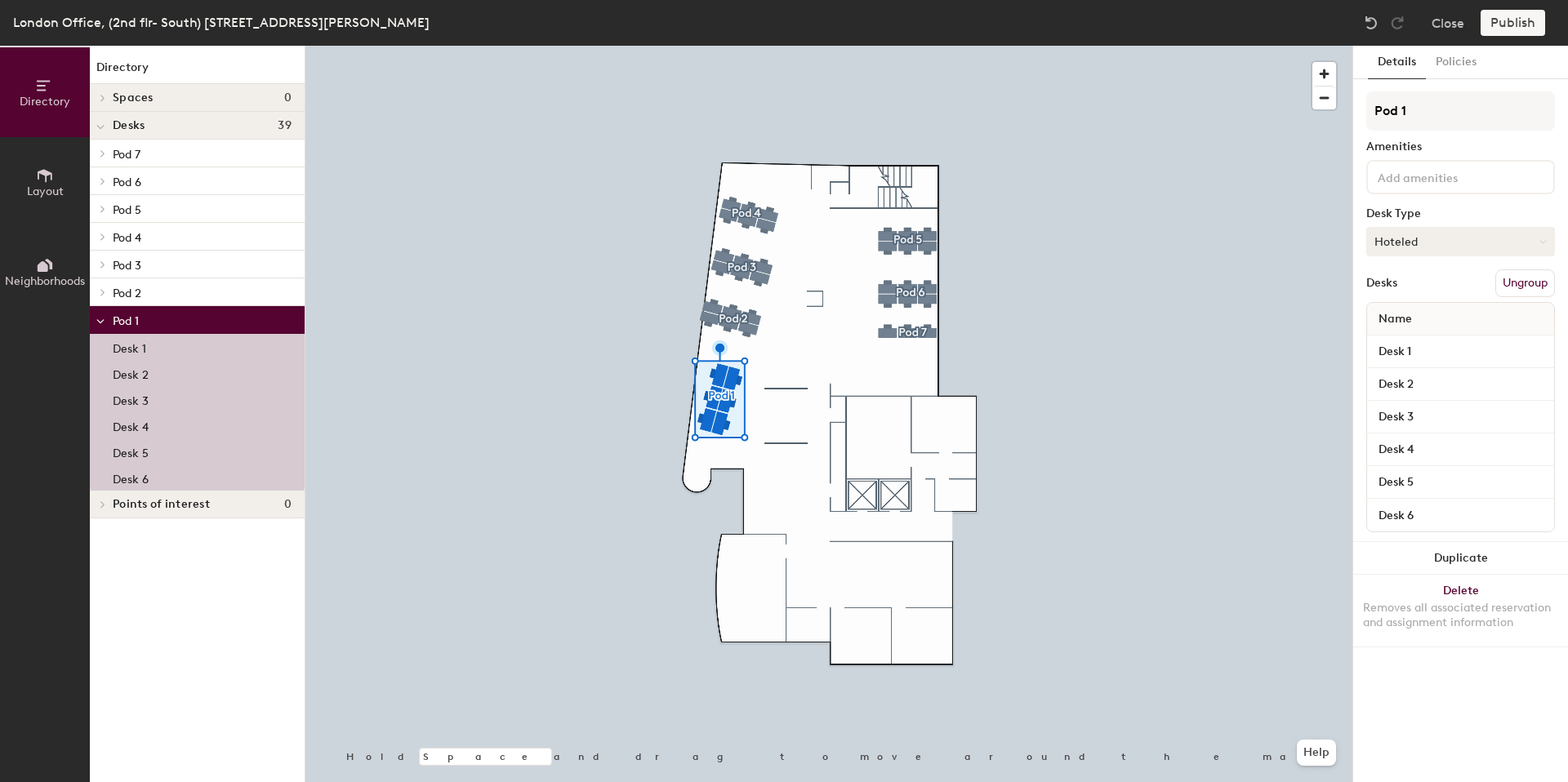
click at [1404, 242] on button "Hoteled" at bounding box center [1460, 241] width 189 height 29
click at [1400, 337] on div "Hoteled" at bounding box center [1448, 341] width 163 height 25
click at [1503, 15] on div "Publish" at bounding box center [1518, 23] width 74 height 26
click at [1509, 26] on div "Publish" at bounding box center [1518, 23] width 74 height 26
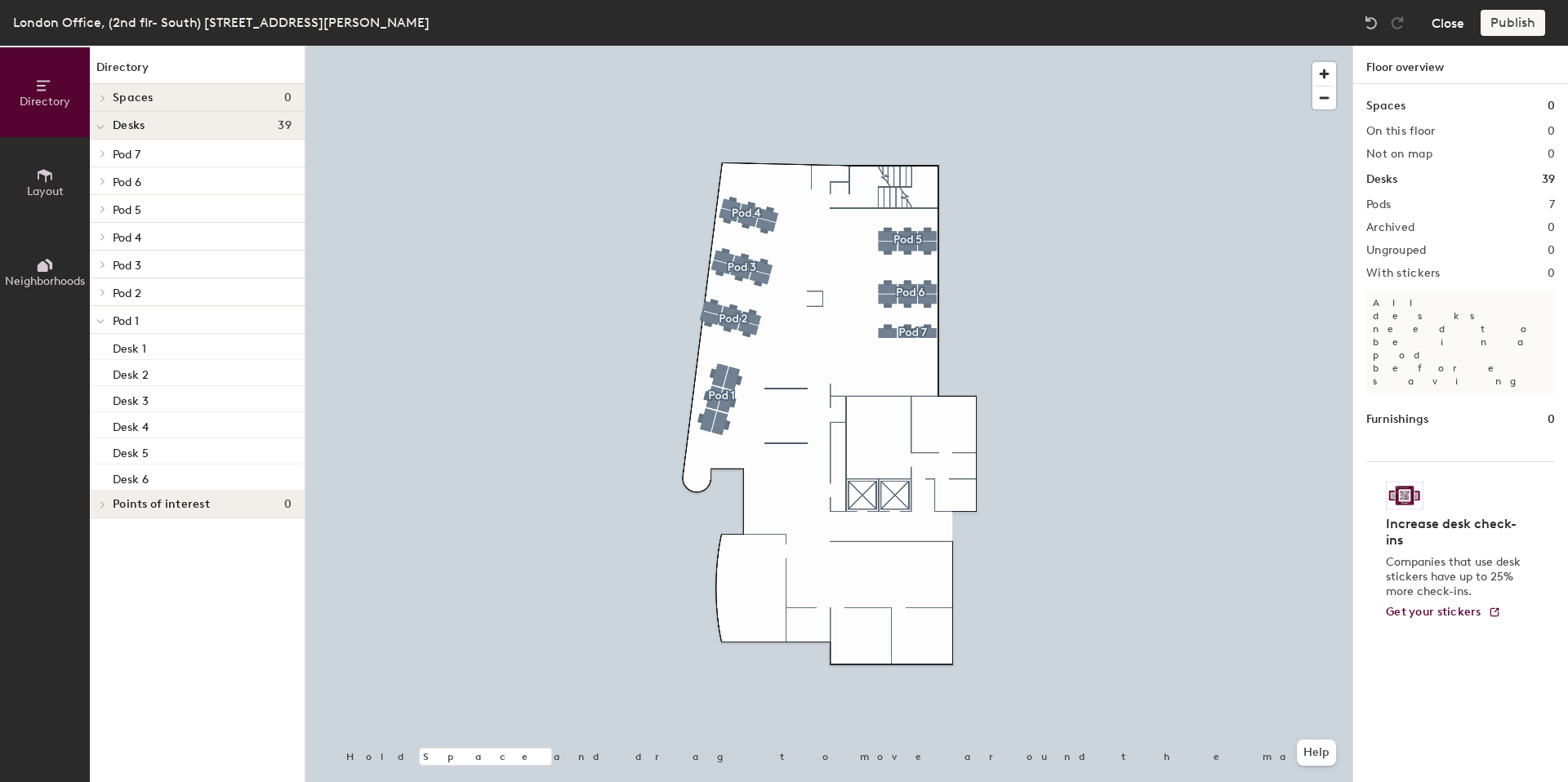
click at [1436, 19] on button "Close" at bounding box center [1447, 23] width 33 height 26
